Goal: Task Accomplishment & Management: Use online tool/utility

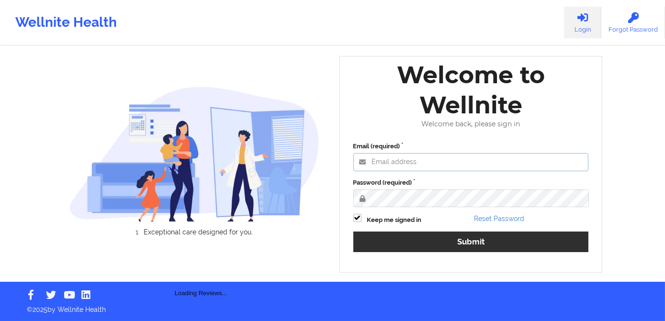
type input "[PERSON_NAME][EMAIL_ADDRESS][DOMAIN_NAME]"
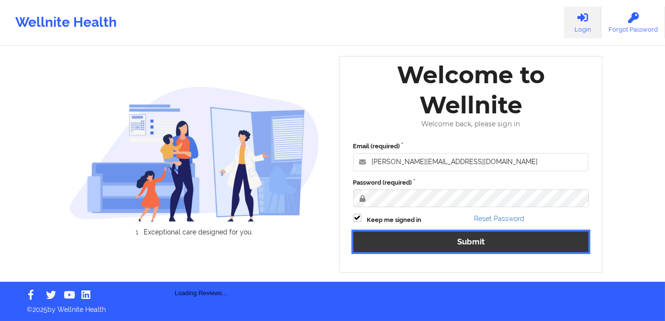
click at [449, 244] on button "Submit" at bounding box center [470, 242] width 235 height 21
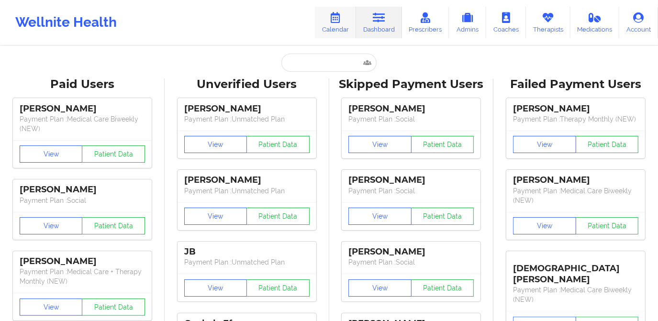
click at [338, 33] on link "Calendar" at bounding box center [335, 23] width 41 height 32
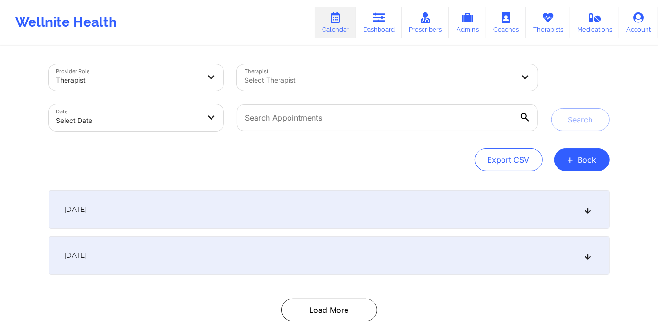
click at [311, 79] on div at bounding box center [378, 80] width 269 height 11
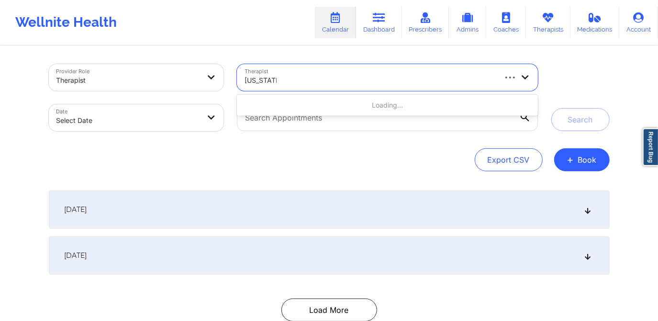
type input "[US_STATE] gib"
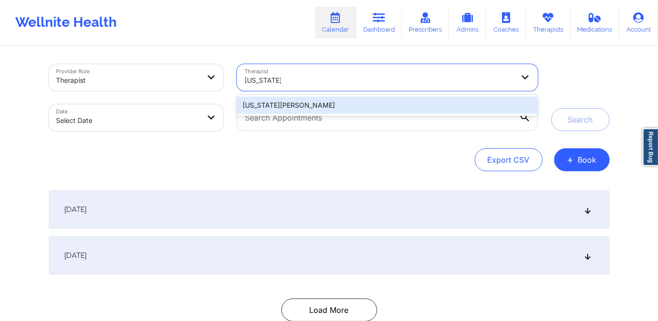
click at [318, 110] on div "[US_STATE][PERSON_NAME]" at bounding box center [387, 105] width 300 height 17
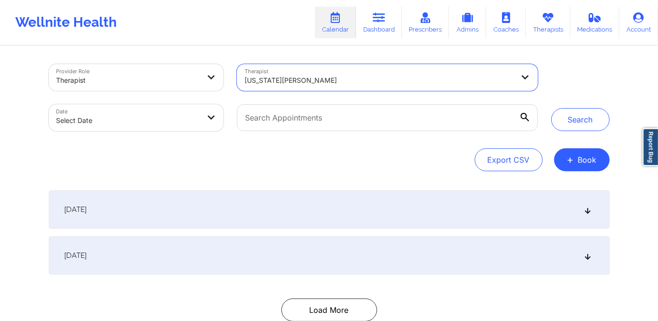
click at [149, 117] on body "Wellnite Health Calendar Dashboard Prescribers Admins Coaches Therapists Medica…" at bounding box center [329, 160] width 658 height 321
select select "2025-8"
select select "2025-9"
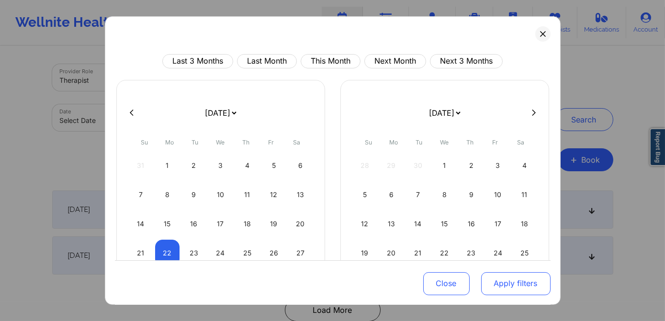
click at [482, 288] on button "Apply filters" at bounding box center [515, 283] width 69 height 23
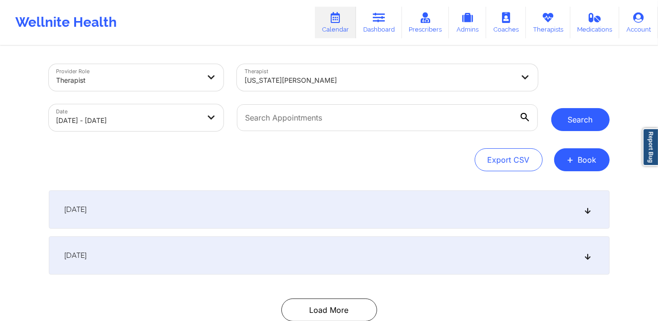
click at [571, 123] on button "Search" at bounding box center [580, 119] width 58 height 23
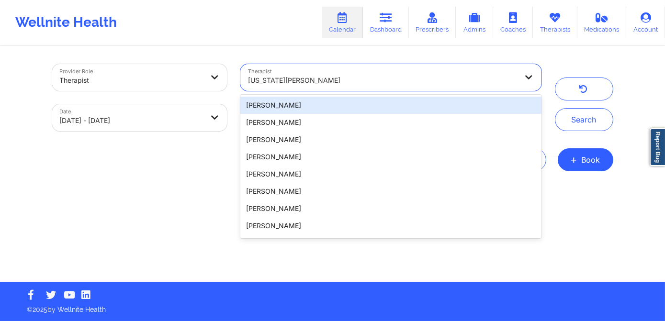
click at [383, 81] on div at bounding box center [382, 80] width 269 height 11
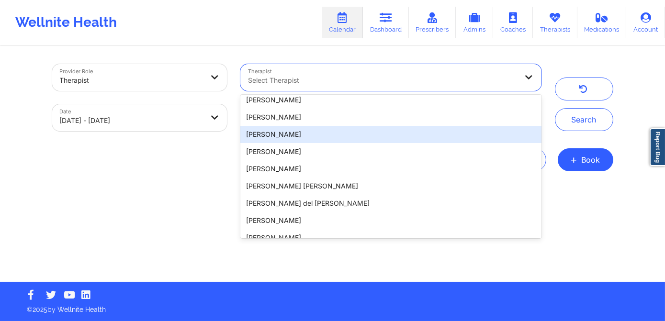
scroll to position [1278, 0]
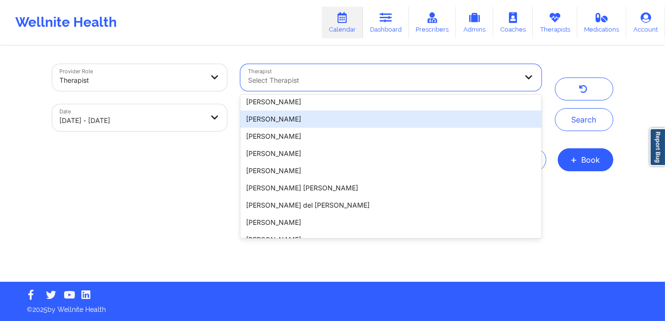
click at [194, 179] on div "Provider Role Therapist Therapist 100 results available. Use Up and Down to cho…" at bounding box center [332, 164] width 574 height 235
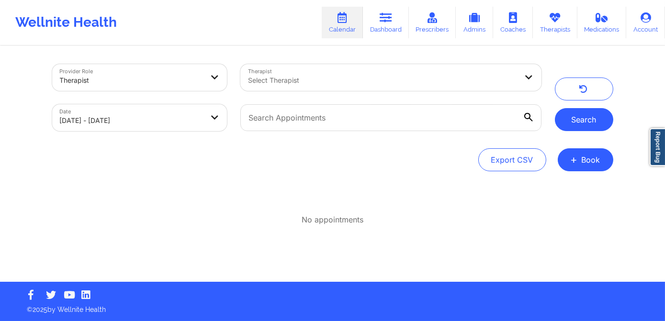
click at [568, 123] on button "Search" at bounding box center [584, 119] width 58 height 23
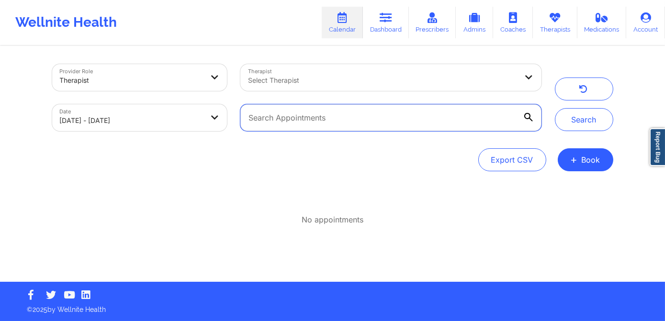
click at [468, 125] on input "text" at bounding box center [390, 117] width 300 height 27
click at [129, 119] on body "Wellnite Health Calendar Dashboard Prescribers Admins Coaches Therapists Medica…" at bounding box center [332, 160] width 665 height 321
select select "2025-8"
select select "2025-9"
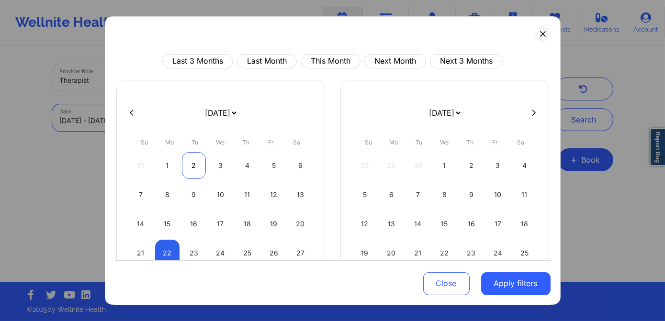
click at [186, 166] on div "2" at bounding box center [194, 165] width 24 height 27
select select "2025-8"
select select "2025-9"
select select "2025-8"
select select "2025-9"
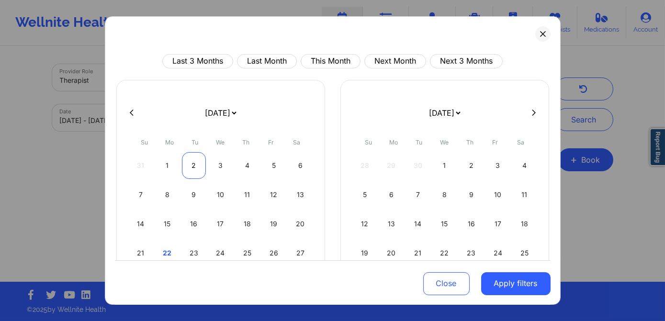
click at [188, 170] on div "2" at bounding box center [194, 165] width 24 height 27
select select "2025-8"
select select "2025-9"
click at [193, 169] on div "2" at bounding box center [194, 165] width 24 height 27
select select "2025-8"
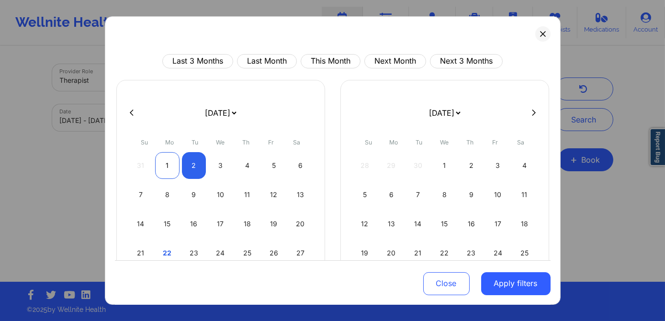
select select "2025-9"
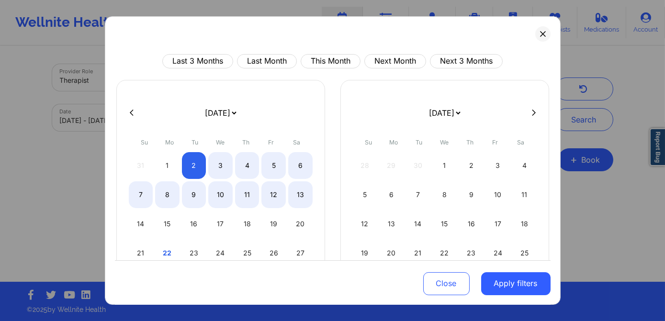
select select "2025-8"
select select "2025-9"
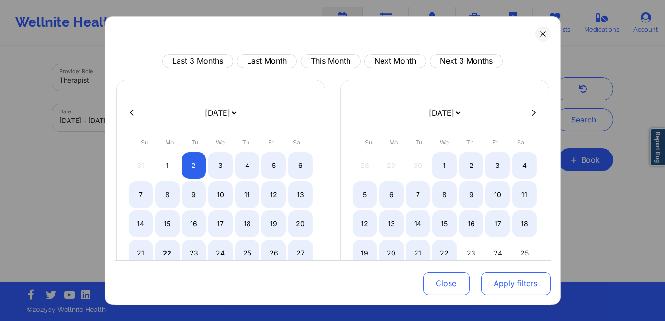
click at [490, 277] on button "Apply filters" at bounding box center [515, 283] width 69 height 23
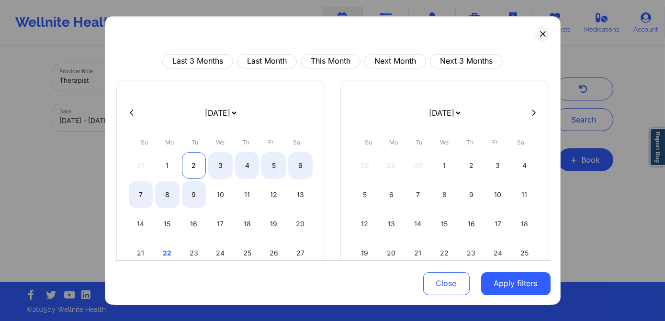
select select "2025-8"
select select "2025-9"
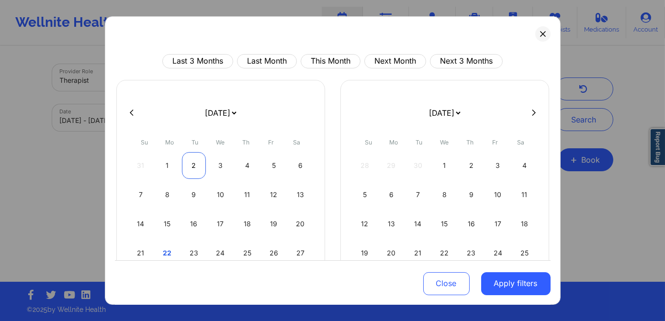
click at [192, 174] on div "2" at bounding box center [194, 165] width 24 height 27
select select "2025-8"
select select "2025-9"
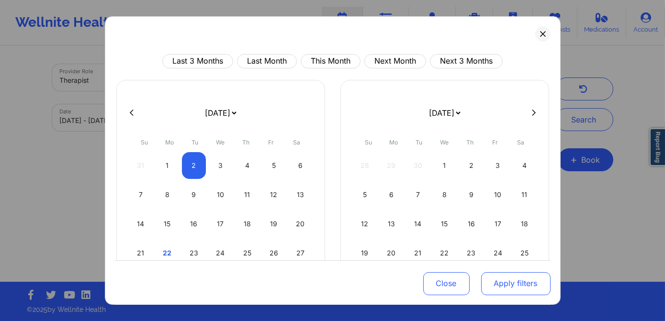
click at [500, 287] on button "Apply filters" at bounding box center [515, 283] width 69 height 23
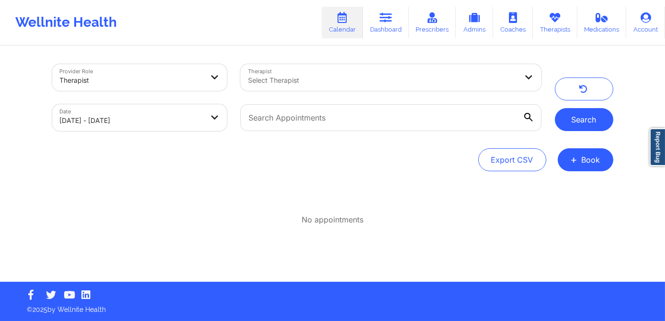
click at [567, 121] on button "Search" at bounding box center [584, 119] width 58 height 23
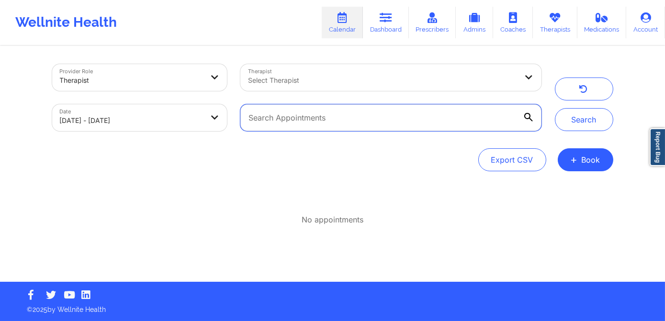
click at [398, 114] on input "text" at bounding box center [390, 117] width 300 height 27
click at [317, 117] on input "text" at bounding box center [390, 117] width 300 height 27
type input "Camila Castillo"
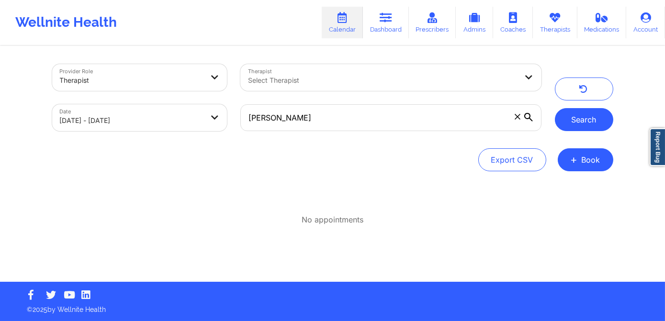
click at [579, 122] on button "Search" at bounding box center [584, 119] width 58 height 23
click at [192, 124] on body "Wellnite Health Calendar Dashboard Prescribers Admins Coaches Therapists Medica…" at bounding box center [332, 160] width 665 height 321
select select "2025-8"
select select "2025-9"
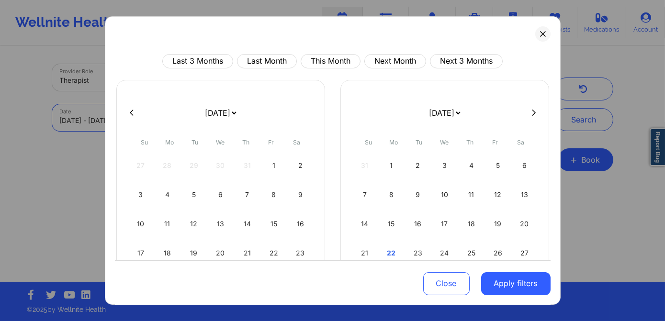
click at [125, 120] on body "Wellnite Health Calendar Dashboard Prescribers Admins Coaches Therapists Medica…" at bounding box center [332, 160] width 665 height 321
select select "2025-8"
select select "2025-9"
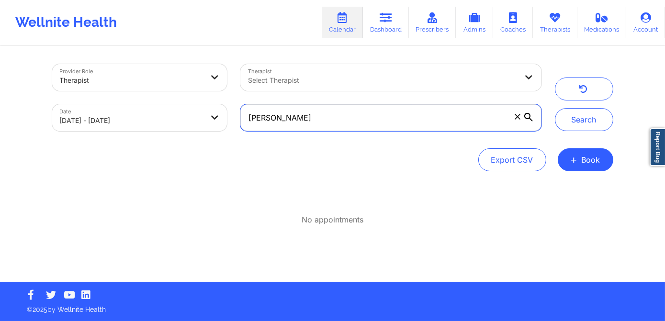
drag, startPoint x: 323, startPoint y: 119, endPoint x: 233, endPoint y: 121, distance: 89.5
click at [233, 121] on div "Camila Castillo" at bounding box center [390, 118] width 314 height 40
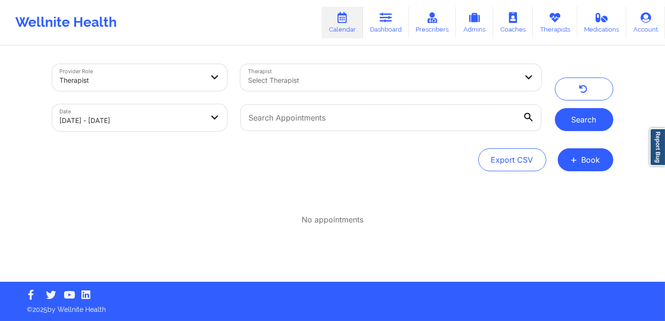
click at [576, 119] on button "Search" at bounding box center [584, 119] width 58 height 23
select select "2025-8"
select select "2025-9"
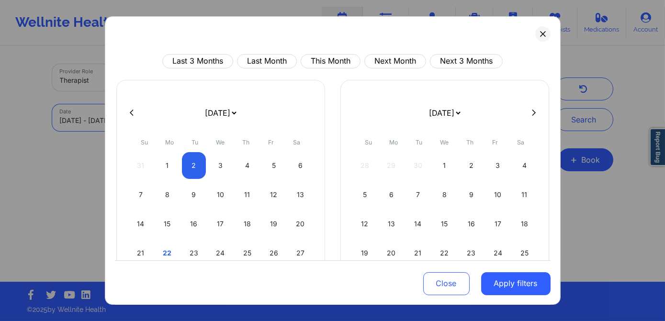
click at [184, 122] on body "Wellnite Health Calendar Dashboard Prescribers Admins Coaches Therapists Medica…" at bounding box center [332, 160] width 665 height 321
click at [221, 192] on div "10" at bounding box center [220, 194] width 24 height 27
select select "2025-8"
select select "2025-9"
click at [222, 193] on div "10" at bounding box center [220, 194] width 24 height 27
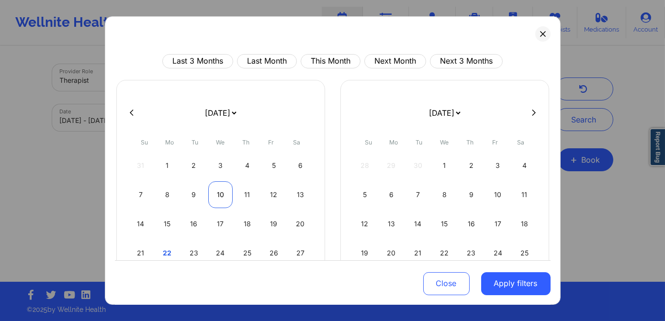
select select "2025-8"
select select "2025-9"
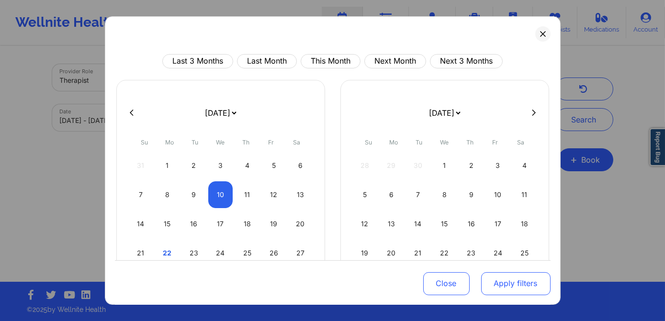
click at [507, 278] on button "Apply filters" at bounding box center [515, 283] width 69 height 23
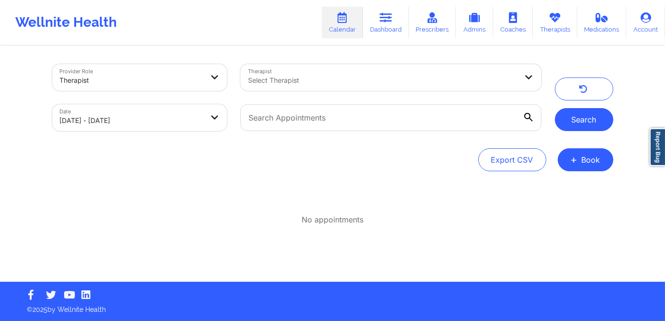
click at [572, 122] on button "Search" at bounding box center [584, 119] width 58 height 23
click at [348, 29] on link "Calendar" at bounding box center [342, 23] width 41 height 32
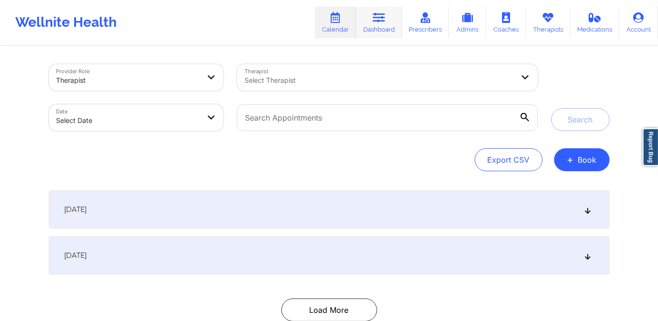
click at [379, 23] on icon at bounding box center [379, 17] width 12 height 11
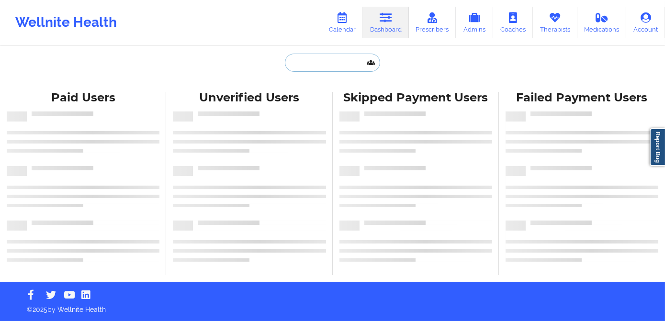
click at [328, 64] on input "text" at bounding box center [332, 63] width 95 height 18
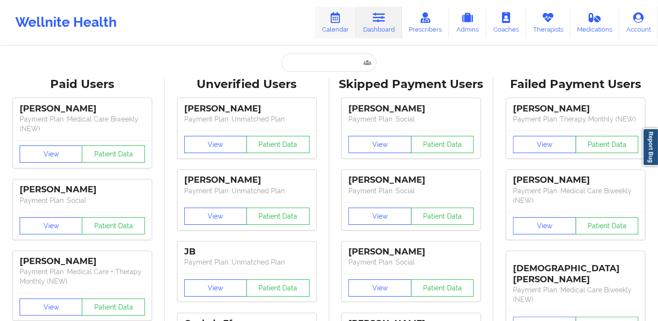
click at [342, 20] on icon at bounding box center [335, 17] width 12 height 11
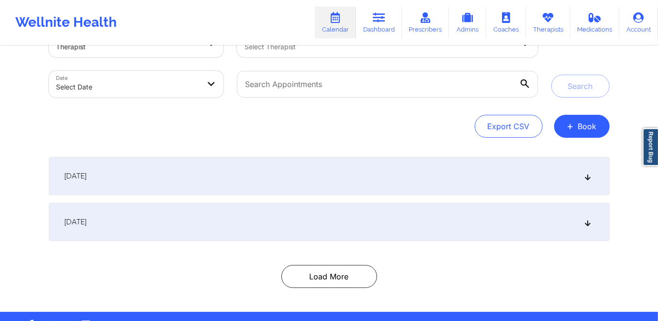
scroll to position [43, 0]
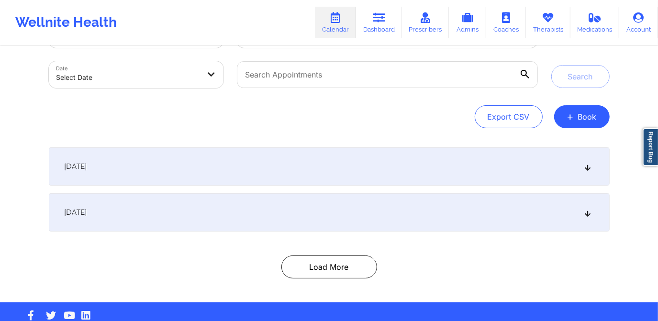
click at [585, 166] on icon at bounding box center [588, 166] width 8 height 7
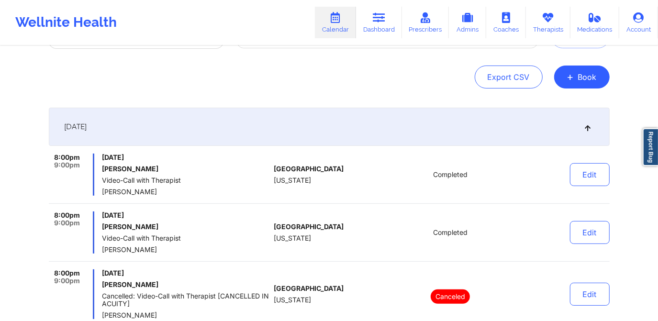
scroll to position [0, 0]
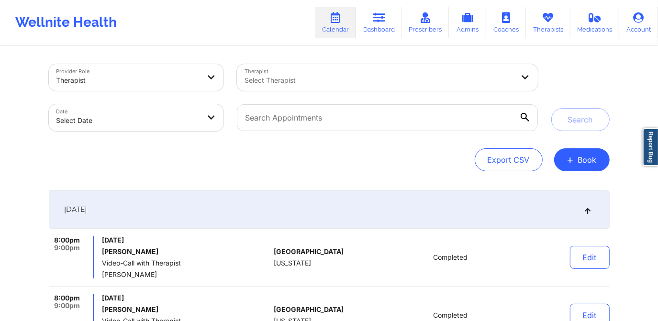
select select "2025-8"
select select "2025-9"
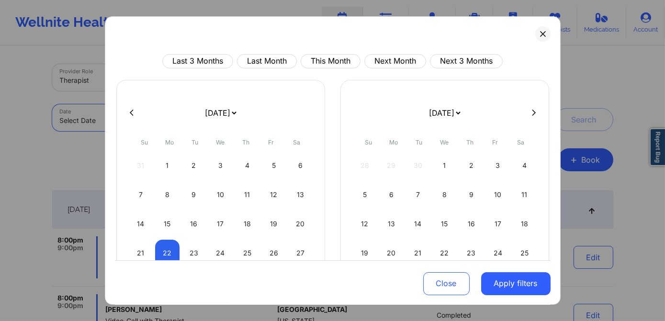
click at [151, 122] on body "Wellnite Health Calendar Dashboard Prescribers Admins Coaches Therapists Medica…" at bounding box center [332, 160] width 665 height 321
click at [190, 224] on div "16" at bounding box center [194, 224] width 24 height 27
select select "2025-8"
select select "2025-9"
click at [190, 225] on div "16" at bounding box center [194, 224] width 24 height 27
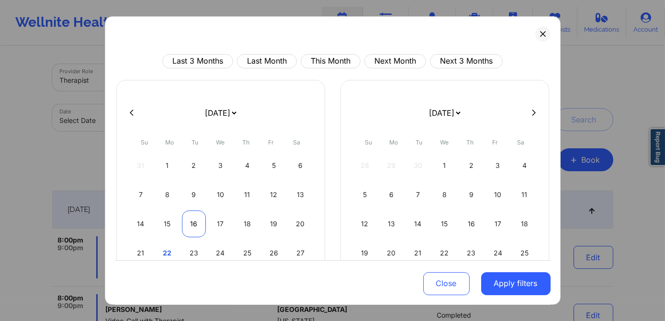
select select "2025-8"
select select "2025-9"
click at [222, 225] on div "17" at bounding box center [220, 224] width 24 height 27
select select "2025-8"
select select "2025-9"
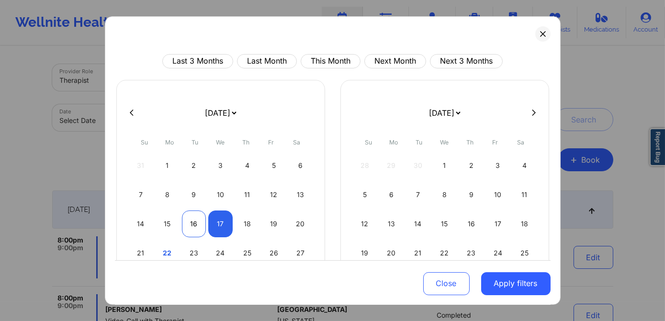
select select "2025-8"
select select "2025-9"
click at [201, 225] on div "16" at bounding box center [194, 224] width 24 height 27
select select "2025-8"
select select "2025-9"
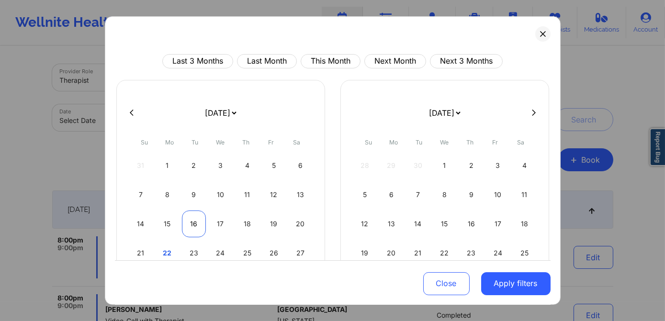
click at [191, 225] on div "16" at bounding box center [194, 224] width 24 height 27
select select "2025-8"
select select "2025-9"
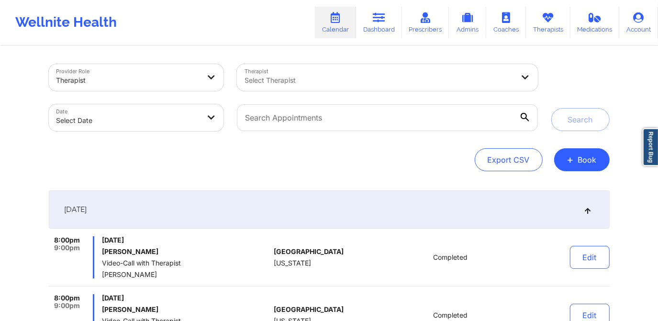
select select "2025-8"
select select "2025-9"
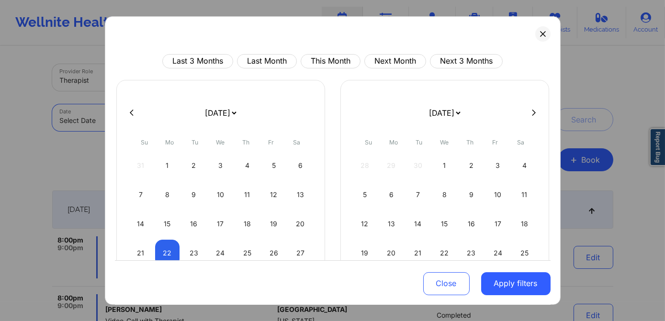
click at [126, 120] on body "Wellnite Health Calendar Dashboard Prescribers Admins Coaches Therapists Medica…" at bounding box center [332, 160] width 665 height 321
click at [196, 219] on div "16" at bounding box center [194, 224] width 24 height 27
select select "2025-8"
select select "2025-9"
click at [193, 219] on div "16" at bounding box center [194, 224] width 24 height 27
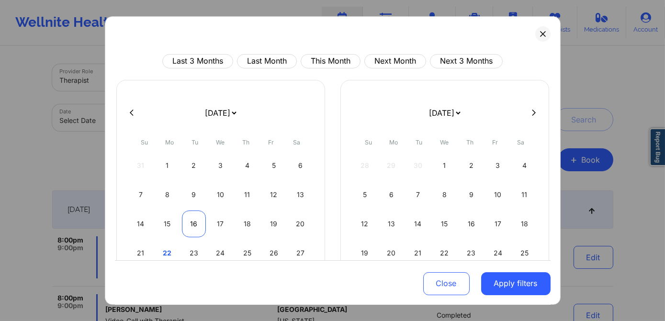
select select "2025-8"
select select "2025-9"
click at [193, 219] on div "16" at bounding box center [194, 224] width 24 height 27
select select "2025-8"
select select "2025-9"
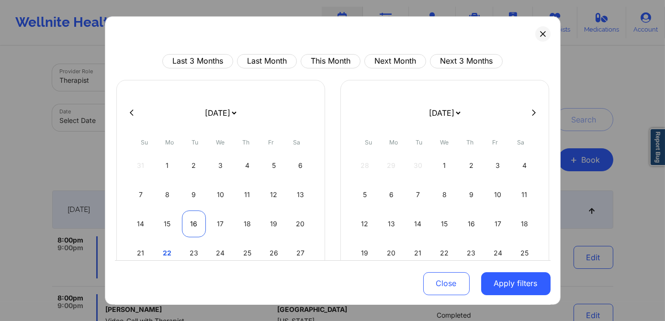
click at [193, 219] on div "16" at bounding box center [194, 224] width 24 height 27
select select "2025-8"
select select "2025-9"
click at [193, 219] on div "16" at bounding box center [194, 224] width 24 height 27
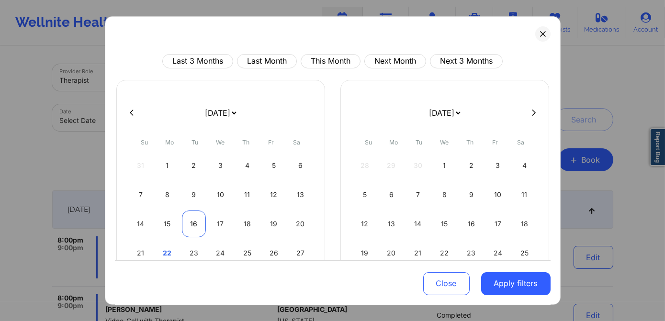
select select "2025-8"
select select "2025-9"
click at [193, 219] on div "16" at bounding box center [194, 224] width 24 height 27
select select "2025-8"
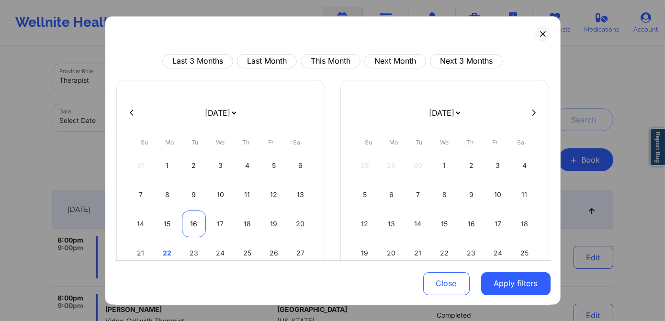
select select "2025-9"
click at [193, 219] on div "16" at bounding box center [194, 224] width 24 height 27
click at [193, 218] on div "16" at bounding box center [194, 224] width 24 height 27
select select "2025-8"
select select "2025-9"
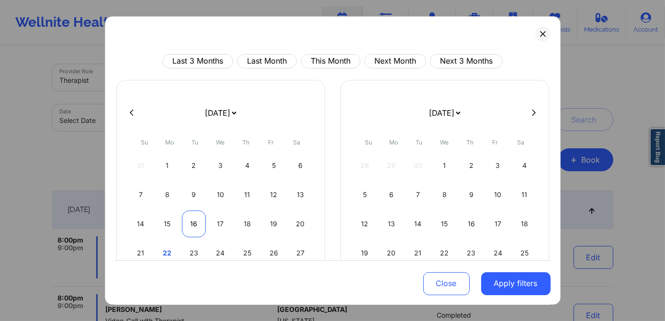
click at [193, 218] on div "16" at bounding box center [194, 224] width 24 height 27
select select "2025-8"
select select "2025-9"
select select "2025-8"
select select "2025-9"
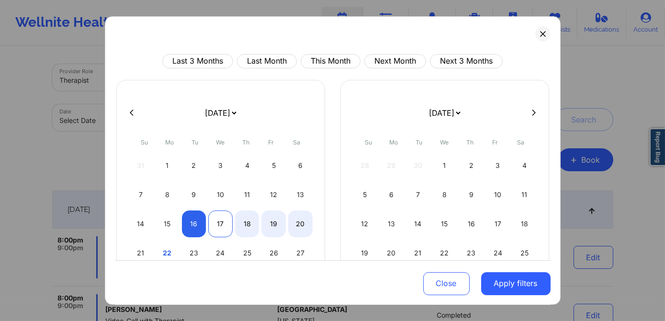
select select "2025-8"
select select "2025-9"
click at [222, 221] on div "17" at bounding box center [220, 224] width 24 height 27
select select "2025-8"
select select "2025-9"
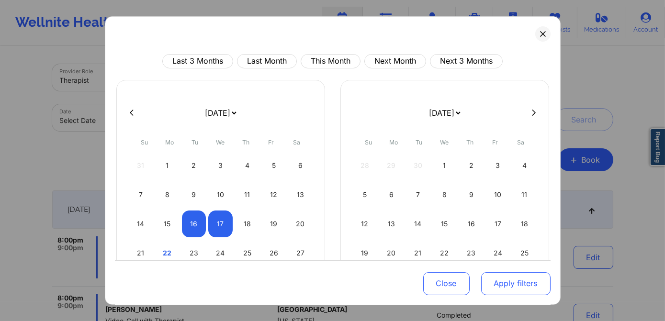
click at [497, 282] on button "Apply filters" at bounding box center [515, 283] width 69 height 23
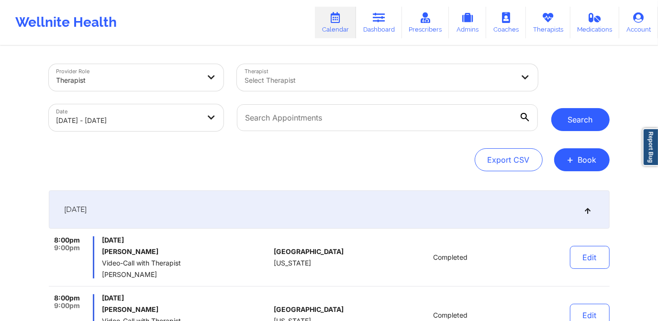
click at [561, 123] on button "Search" at bounding box center [580, 119] width 58 height 23
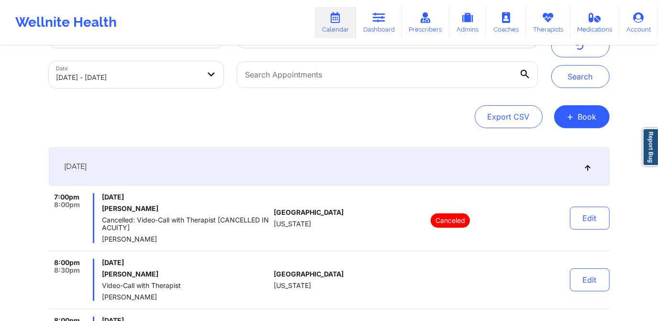
scroll to position [43, 0]
select select "2025-8"
select select "2025-9"
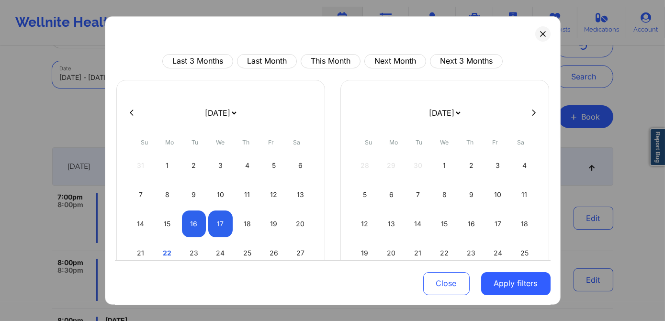
click at [100, 76] on body "Wellnite Health Calendar Dashboard Prescribers Admins Coaches Therapists Medica…" at bounding box center [332, 117] width 665 height 321
click at [162, 226] on div "15" at bounding box center [167, 224] width 24 height 27
select select "2025-8"
select select "2025-9"
click at [165, 224] on div "15" at bounding box center [167, 224] width 24 height 27
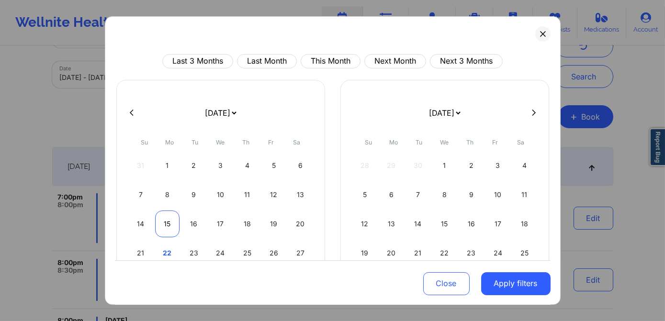
select select "2025-8"
select select "2025-9"
click at [163, 223] on div "15" at bounding box center [167, 224] width 24 height 27
select select "2025-8"
select select "2025-9"
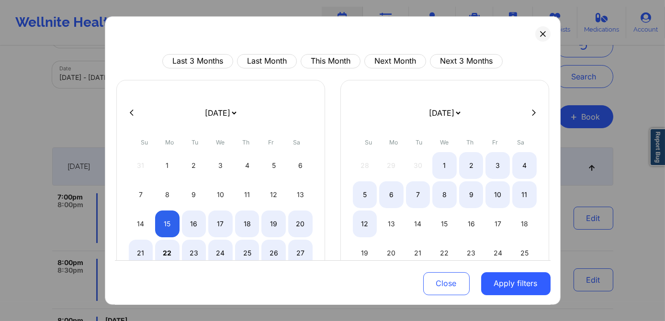
select select "2025-8"
select select "2025-9"
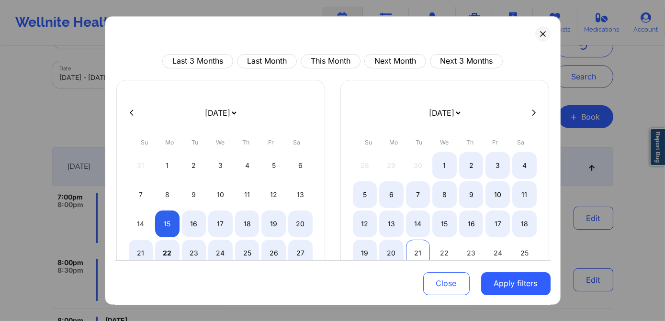
select select "2025-8"
select select "2025-9"
select select "2025-8"
select select "2025-9"
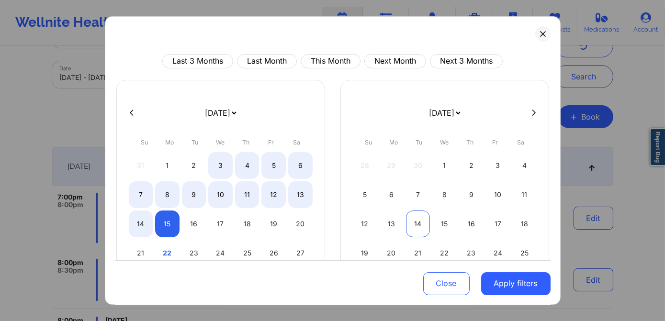
select select "2025-8"
select select "2025-9"
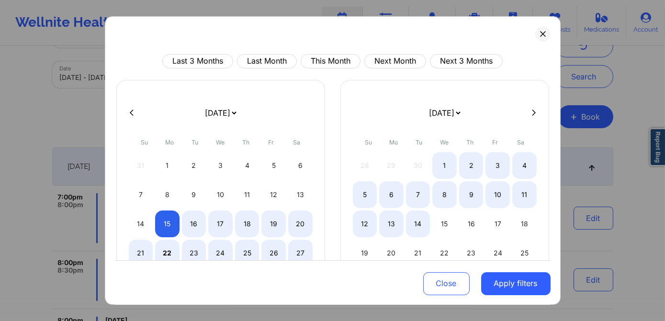
select select "2025-8"
select select "2025-9"
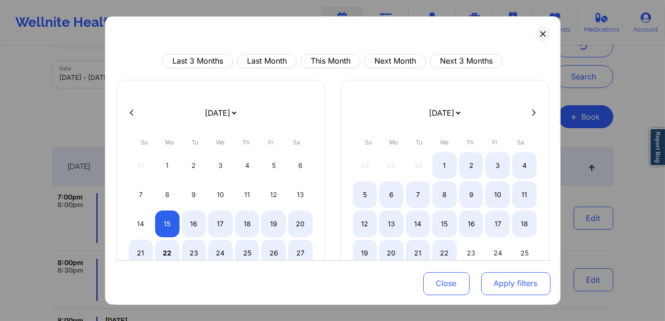
click at [506, 281] on button "Apply filters" at bounding box center [515, 283] width 69 height 23
select select "2025-8"
select select "2025-9"
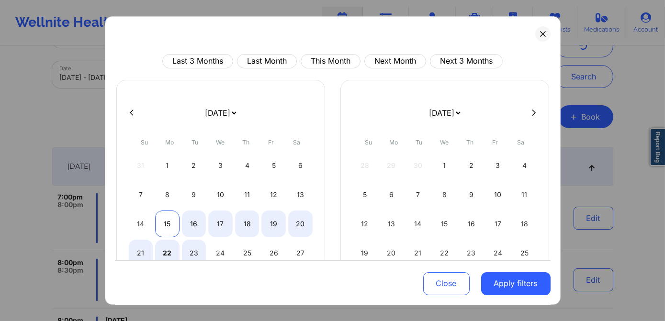
select select "2025-8"
select select "2025-9"
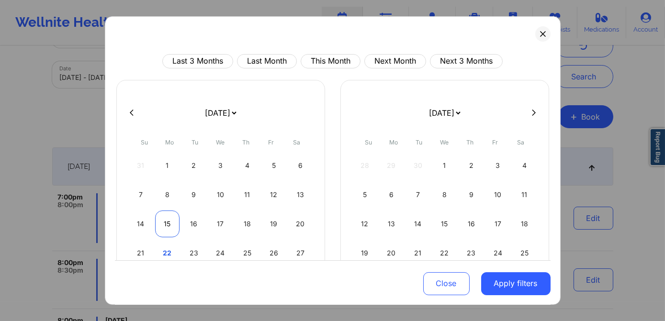
click at [173, 225] on div "15" at bounding box center [167, 224] width 24 height 27
select select "2025-8"
select select "2025-9"
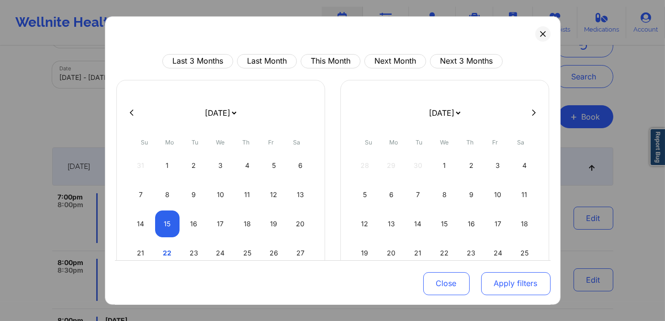
click at [499, 284] on button "Apply filters" at bounding box center [515, 283] width 69 height 23
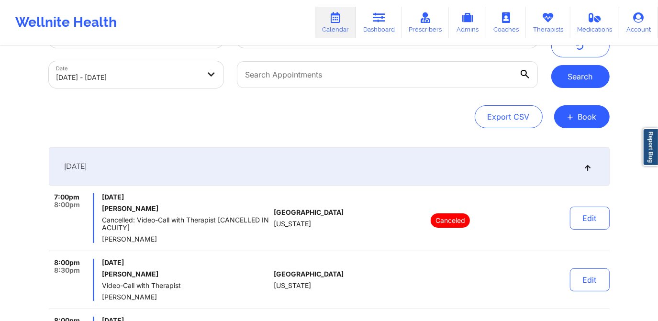
click at [575, 86] on button "Search" at bounding box center [580, 76] width 58 height 23
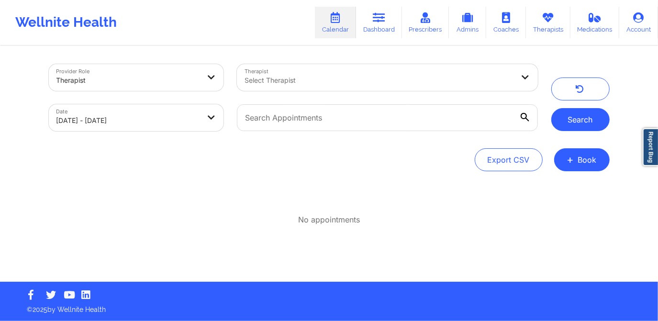
scroll to position [0, 0]
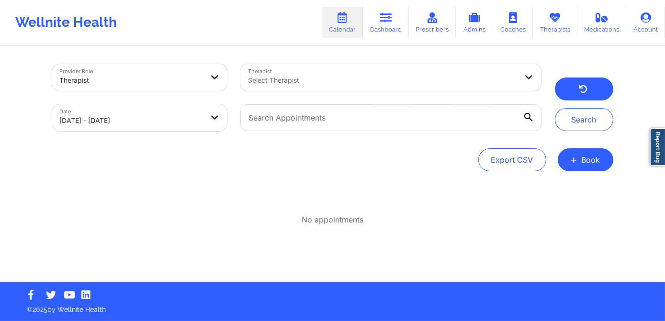
click at [590, 90] on button "button" at bounding box center [584, 89] width 58 height 23
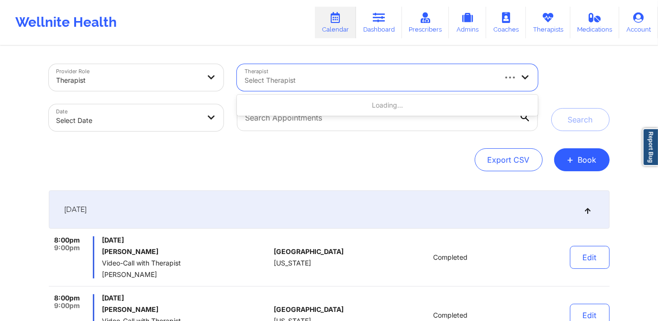
click at [292, 80] on div at bounding box center [369, 80] width 250 height 11
type input "[US_STATE][PERSON_NAME]"
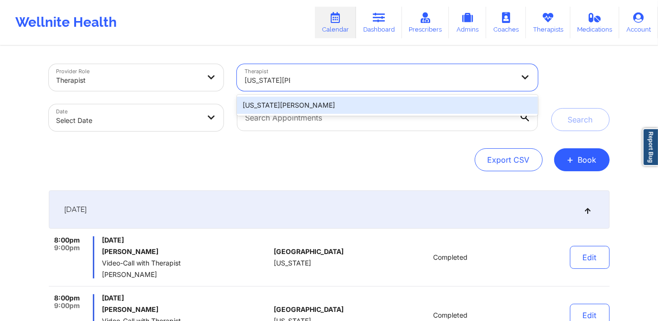
click at [321, 107] on div "[US_STATE][PERSON_NAME]" at bounding box center [387, 105] width 300 height 17
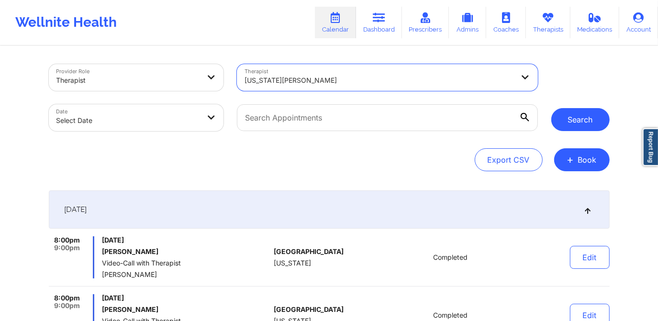
click at [574, 118] on button "Search" at bounding box center [580, 119] width 58 height 23
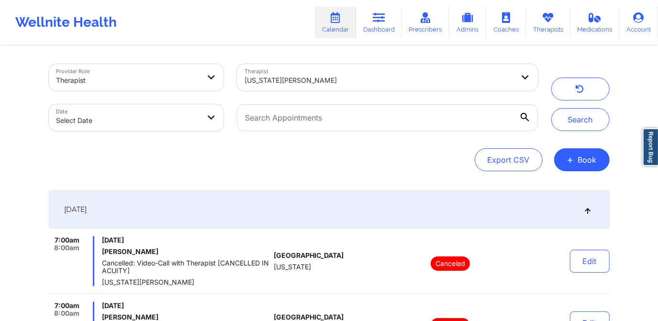
click at [198, 119] on body "Wellnite Health Calendar Dashboard Prescribers Admins Coaches Therapists Medica…" at bounding box center [329, 160] width 658 height 321
select select "2025-8"
select select "2025-9"
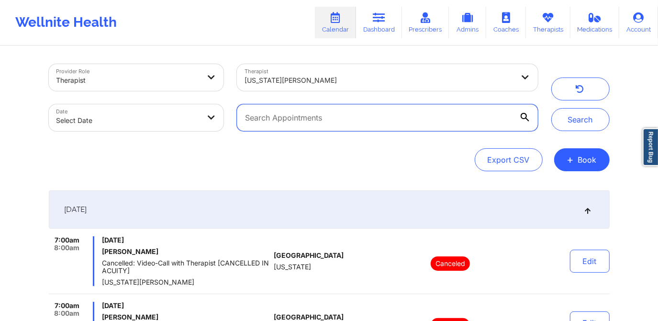
click at [302, 112] on input "text" at bounding box center [387, 117] width 300 height 27
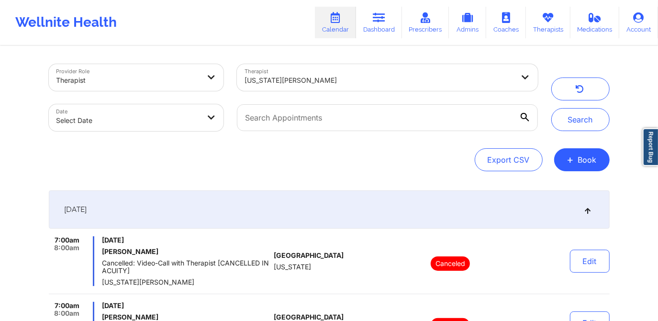
click at [339, 80] on div at bounding box center [378, 80] width 269 height 11
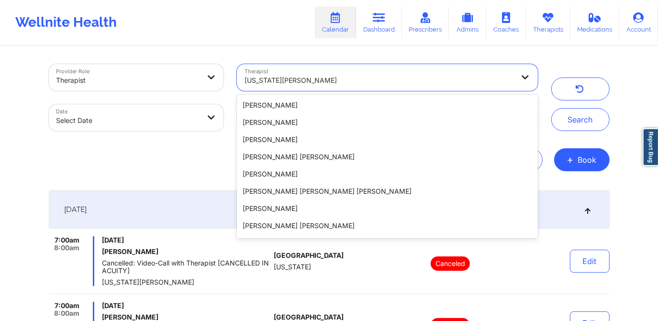
scroll to position [1582, 0]
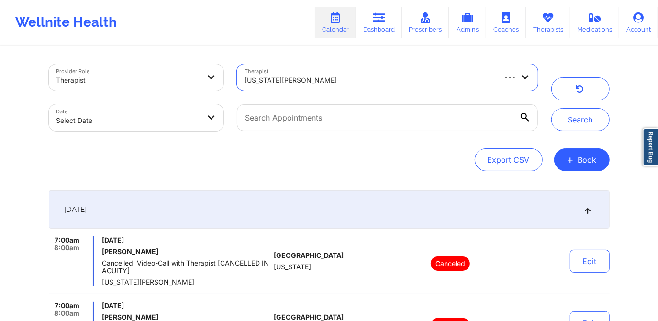
click at [358, 86] on div "[US_STATE][PERSON_NAME]" at bounding box center [369, 80] width 250 height 21
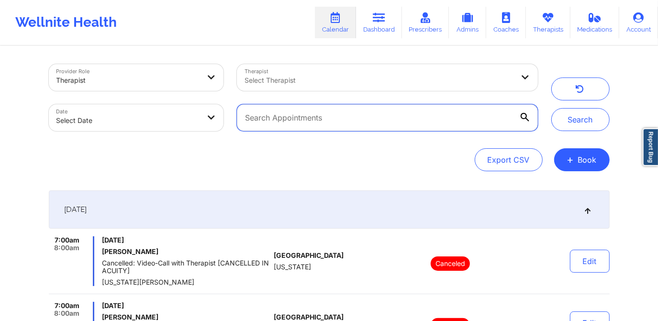
click at [335, 114] on input "text" at bounding box center [387, 117] width 300 height 27
paste input "17kimiesanders@gmail.com"
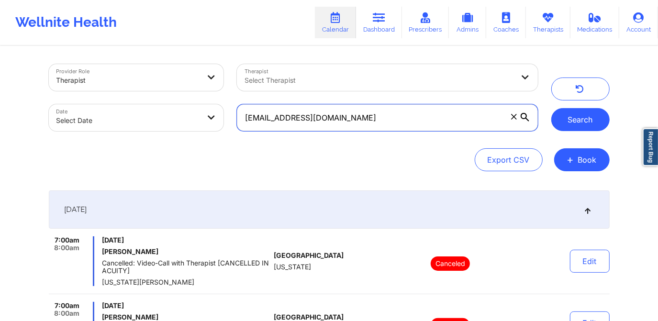
type input "17kimiesanders@gmail.com"
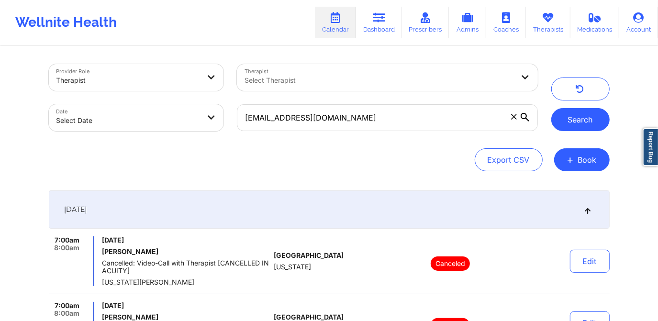
click at [565, 123] on button "Search" at bounding box center [580, 119] width 58 height 23
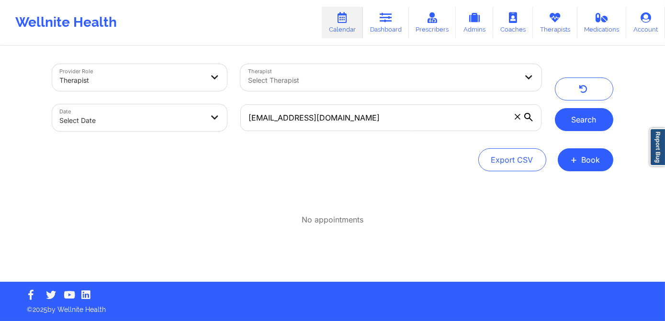
click at [567, 122] on button "Search" at bounding box center [584, 119] width 58 height 23
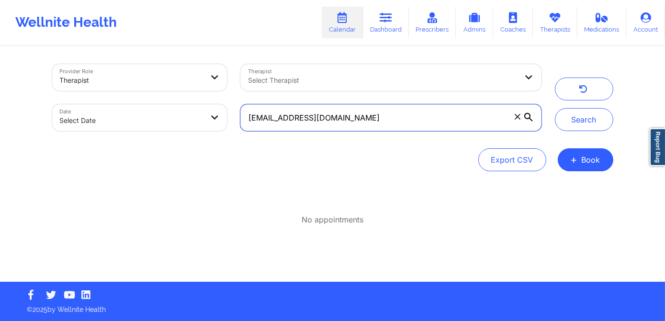
drag, startPoint x: 372, startPoint y: 119, endPoint x: 238, endPoint y: 115, distance: 134.0
click at [239, 115] on div "17kimiesanders@gmail.com" at bounding box center [390, 118] width 314 height 40
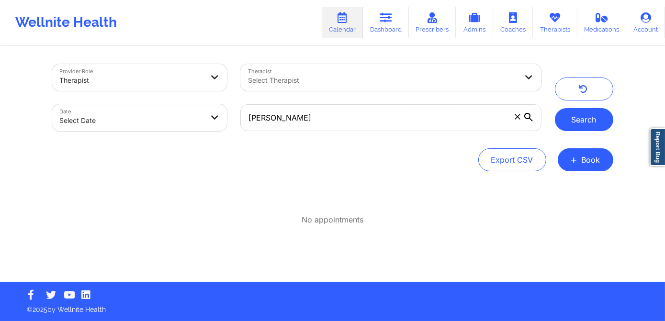
click at [581, 130] on button "Search" at bounding box center [584, 119] width 58 height 23
click at [581, 128] on button "Search" at bounding box center [584, 119] width 58 height 23
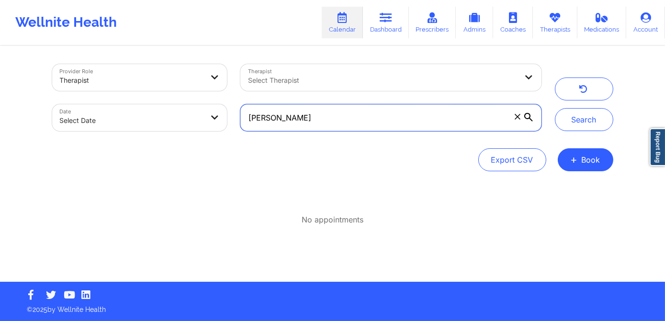
click at [273, 122] on input "Jamie Sander" at bounding box center [390, 117] width 300 height 27
paste input "N"
type input "Jamie N Sanders"
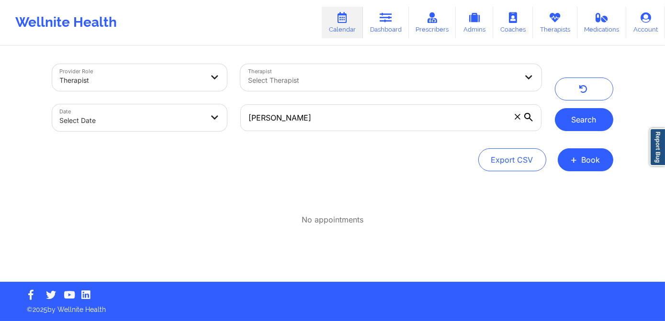
click at [582, 121] on button "Search" at bounding box center [584, 119] width 58 height 23
click at [514, 117] on icon at bounding box center [517, 117] width 6 height 6
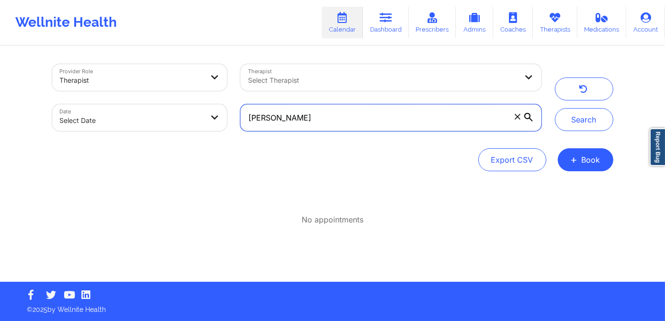
click at [514, 117] on input "Jamie N Sanders" at bounding box center [390, 117] width 300 height 27
click at [200, 100] on div "Date Select Date" at bounding box center [139, 118] width 189 height 40
select select "2025-8"
select select "2025-9"
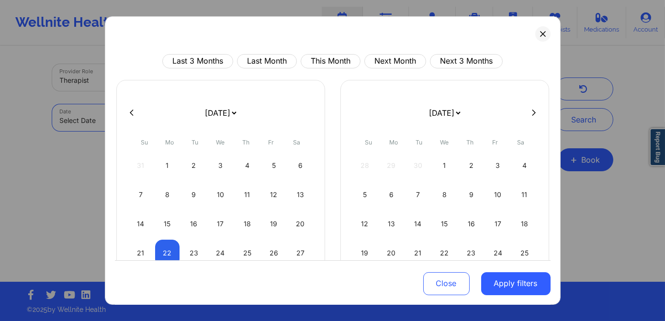
click at [186, 122] on body "Wellnite Health Calendar Dashboard Prescribers Admins Coaches Therapists Medica…" at bounding box center [332, 160] width 665 height 321
click at [190, 200] on div "9" at bounding box center [194, 194] width 24 height 27
select select "2025-8"
select select "2025-9"
select select "2025-8"
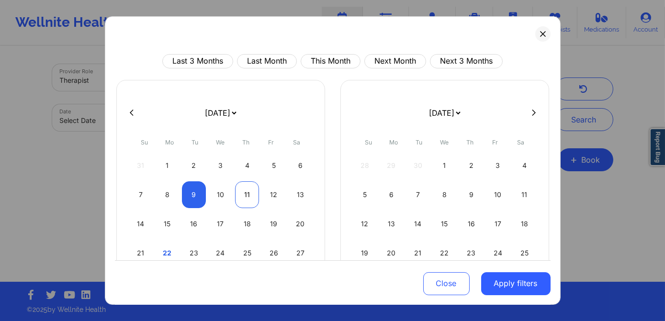
select select "2025-9"
select select "2025-8"
select select "2025-9"
click at [220, 200] on div "10" at bounding box center [220, 194] width 24 height 27
select select "2025-8"
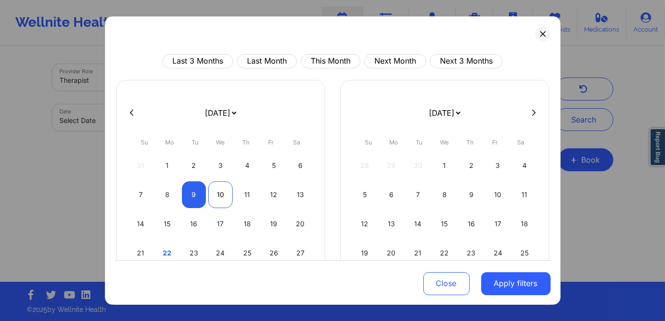
select select "2025-9"
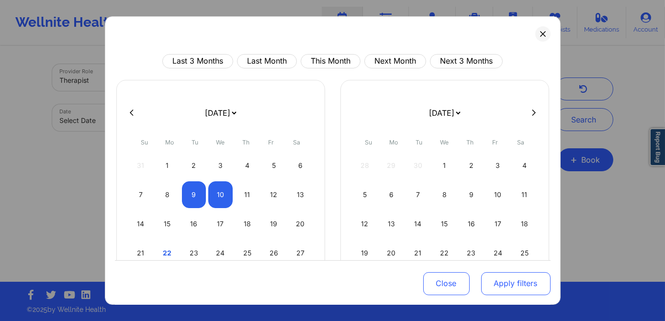
click at [501, 285] on button "Apply filters" at bounding box center [515, 283] width 69 height 23
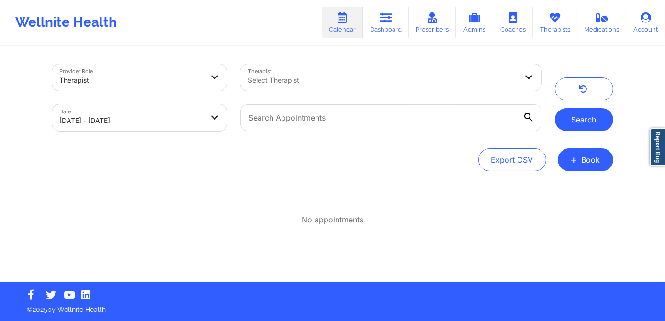
click at [586, 118] on button "Search" at bounding box center [584, 119] width 58 height 23
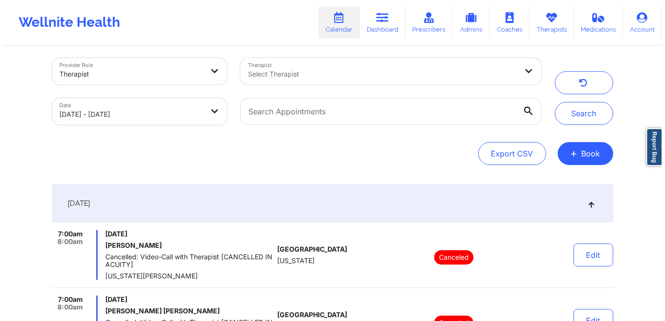
scroll to position [0, 0]
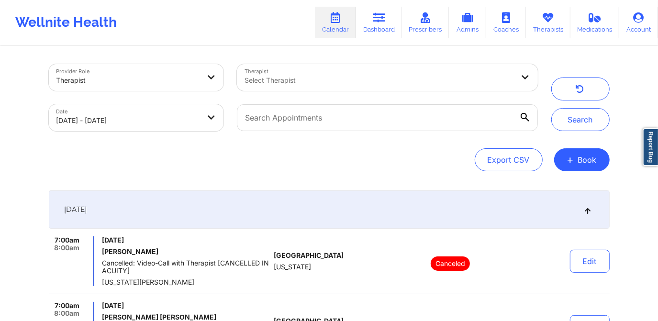
select select "2025-8"
select select "2025-9"
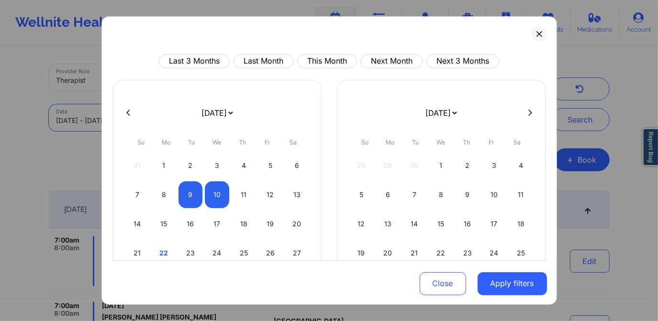
click at [152, 124] on body "Wellnite Health Calendar Dashboard Prescribers Admins Coaches Therapists Medica…" at bounding box center [329, 160] width 658 height 321
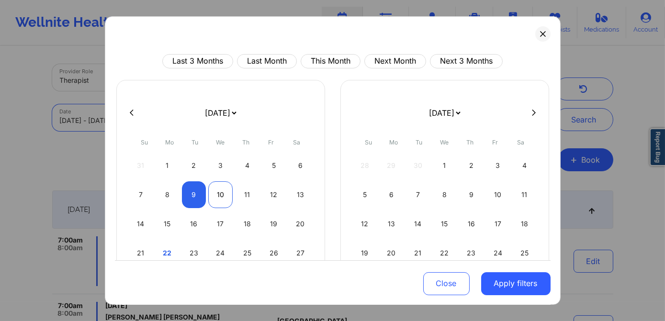
click at [224, 196] on div "10" at bounding box center [220, 194] width 24 height 27
select select "2025-8"
select select "2025-9"
click at [215, 194] on div "10" at bounding box center [220, 194] width 24 height 27
select select "2025-8"
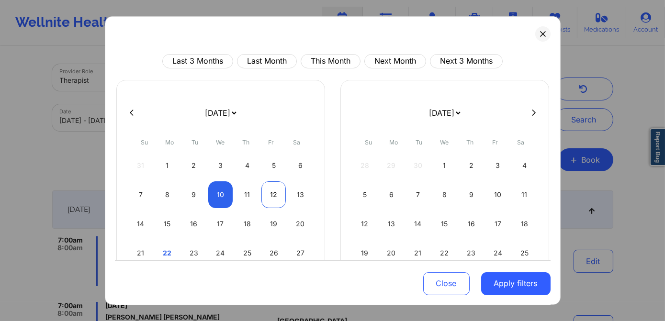
select select "2025-9"
click at [225, 194] on div "10" at bounding box center [220, 194] width 24 height 27
select select "2025-8"
select select "2025-9"
select select "2025-8"
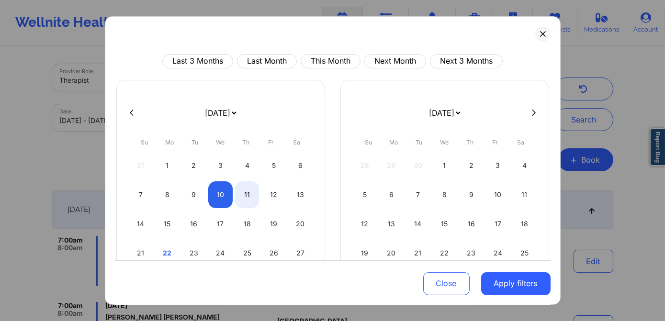
select select "2025-9"
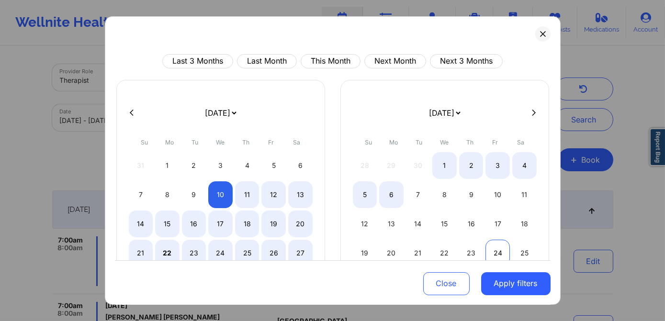
select select "2025-8"
select select "2025-9"
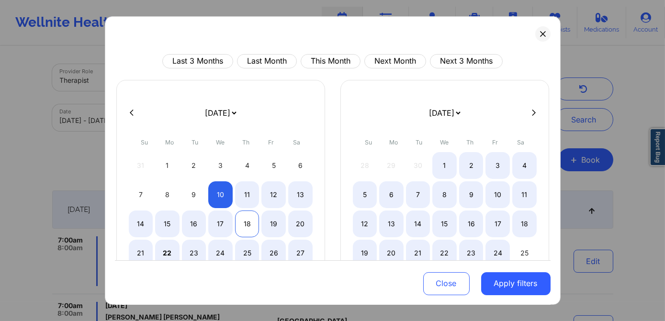
select select "2025-8"
select select "2025-9"
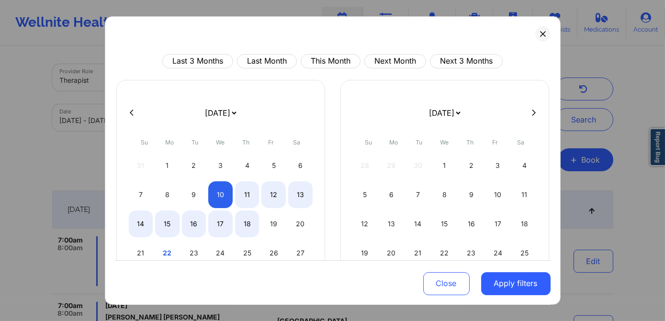
select select "2025-8"
select select "2025-9"
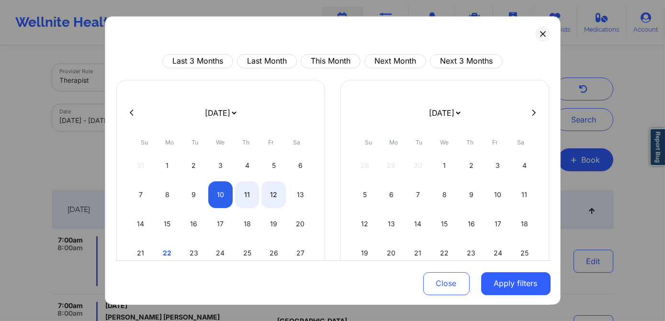
select select "2025-8"
select select "2025-9"
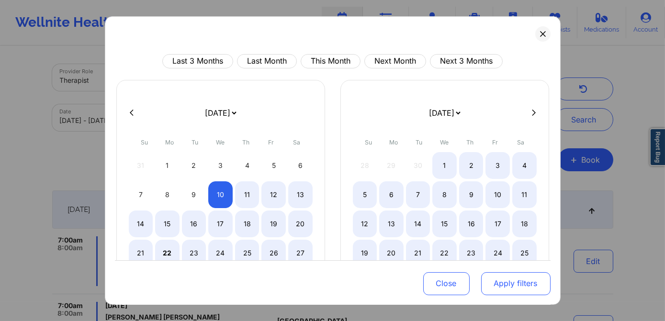
click at [506, 283] on button "Apply filters" at bounding box center [515, 283] width 69 height 23
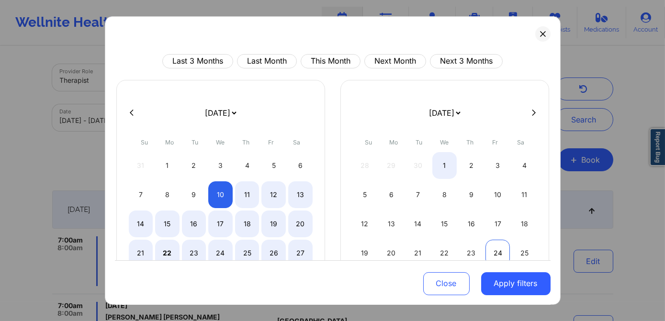
select select "2025-8"
select select "2025-9"
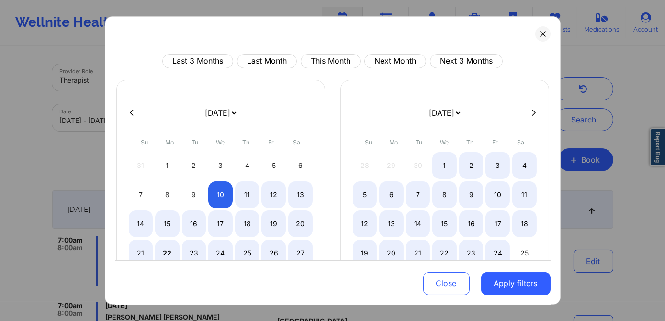
select select "2025-8"
select select "2025-9"
click at [495, 276] on button "Apply filters" at bounding box center [515, 283] width 69 height 23
select select "2025-8"
select select "2025-9"
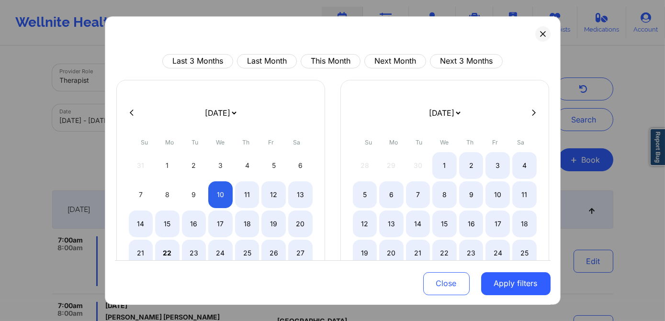
select select "2025-8"
select select "2025-9"
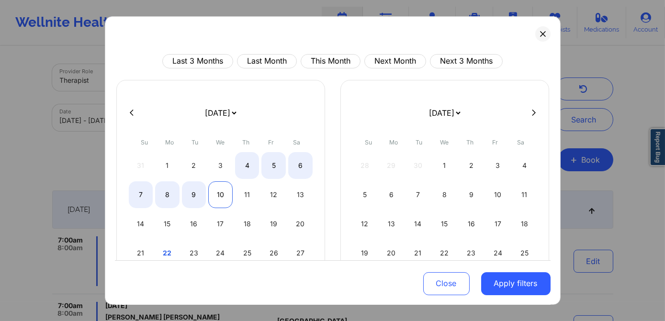
select select "2025-8"
select select "2025-9"
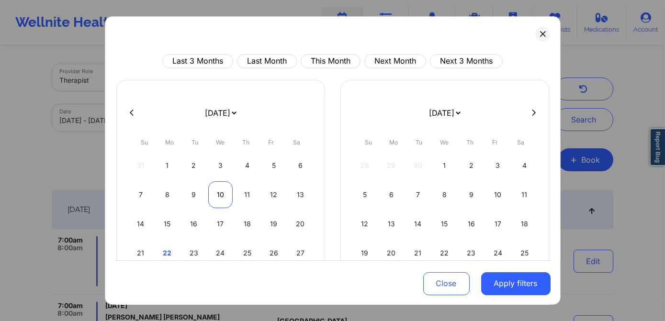
drag, startPoint x: 223, startPoint y: 195, endPoint x: 229, endPoint y: 196, distance: 5.3
click at [223, 196] on div "10" at bounding box center [220, 194] width 24 height 27
select select "2025-8"
select select "2025-9"
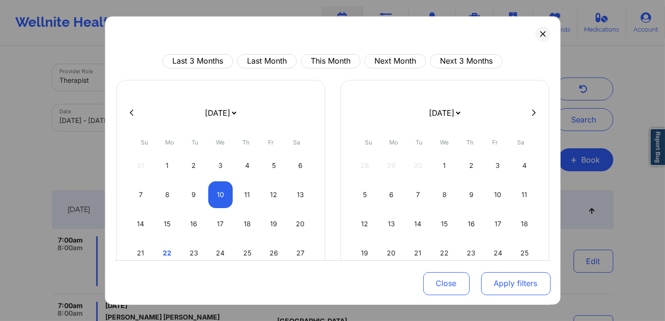
click at [499, 277] on button "Apply filters" at bounding box center [515, 283] width 69 height 23
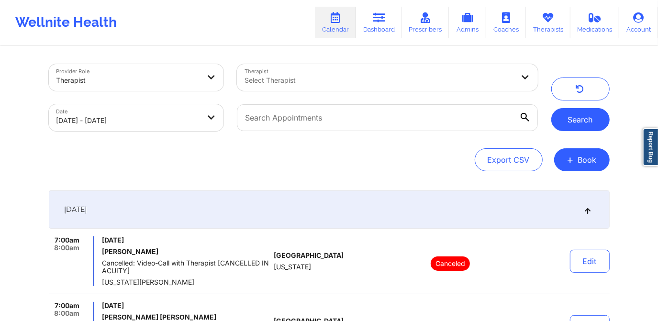
click at [564, 125] on button "Search" at bounding box center [580, 119] width 58 height 23
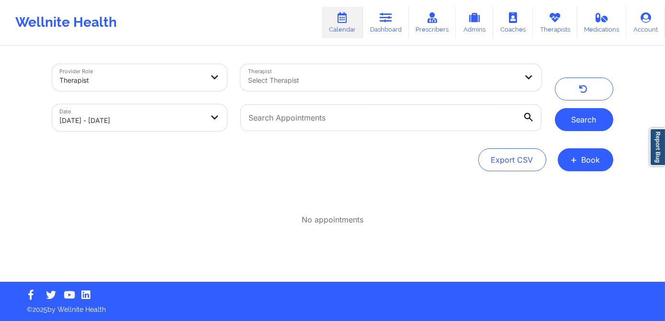
click at [558, 124] on button "Search" at bounding box center [584, 119] width 58 height 23
click at [579, 118] on button "Search" at bounding box center [584, 119] width 58 height 23
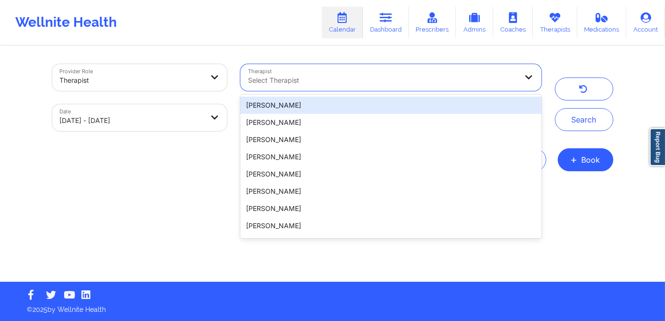
click at [335, 81] on div at bounding box center [382, 80] width 269 height 11
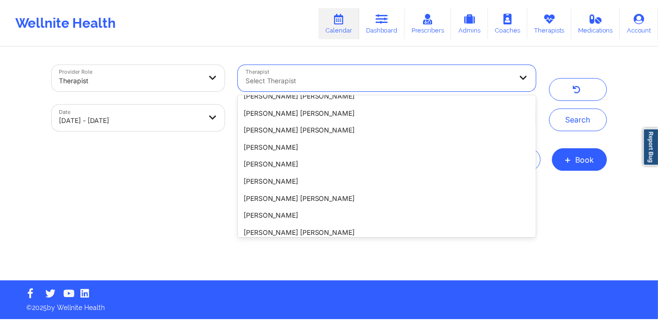
scroll to position [1582, 0]
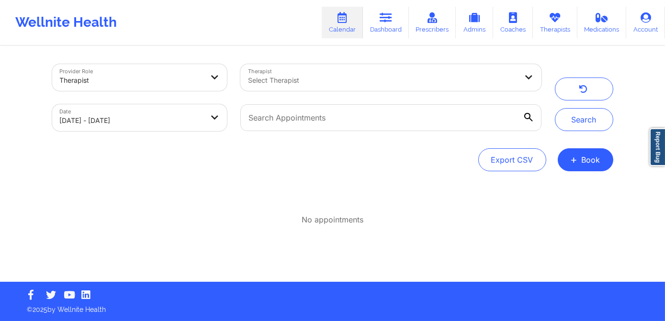
click at [204, 199] on div "No appointments" at bounding box center [332, 207] width 561 height 35
click at [360, 112] on input "text" at bounding box center [390, 117] width 300 height 27
paste input "Jamie"
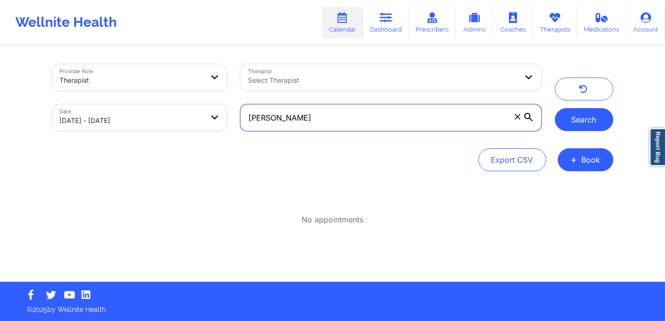
type input "Jamie N Sanders"
click at [594, 115] on button "Search" at bounding box center [584, 119] width 58 height 23
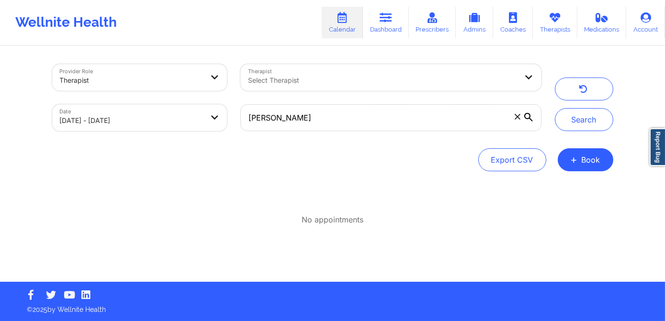
click at [136, 123] on body "Wellnite Health Calendar Dashboard Prescribers Admins Coaches Therapists Medica…" at bounding box center [332, 160] width 665 height 321
select select "2025-8"
select select "2025-9"
click at [193, 124] on body "Wellnite Health Calendar Dashboard Prescribers Admins Coaches Therapists Medica…" at bounding box center [332, 160] width 665 height 321
select select "2025-8"
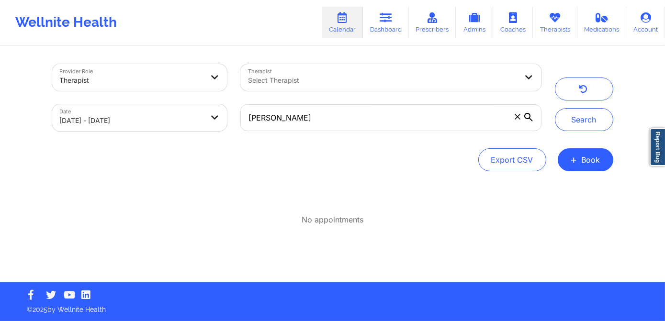
select select "2025-9"
select select "2025-8"
select select "2025-9"
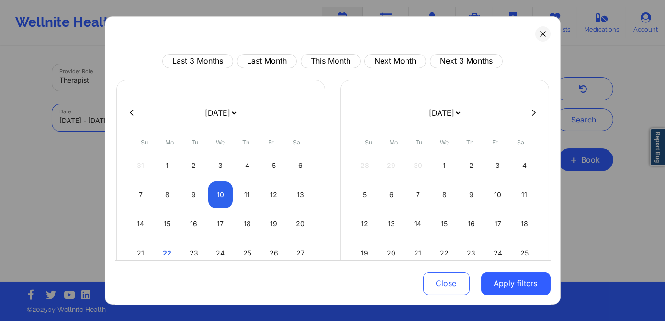
drag, startPoint x: 146, startPoint y: 122, endPoint x: 73, endPoint y: 122, distance: 73.2
click at [78, 121] on body "Wellnite Health Calendar Dashboard Prescribers Admins Coaches Therapists Medica…" at bounding box center [332, 160] width 665 height 321
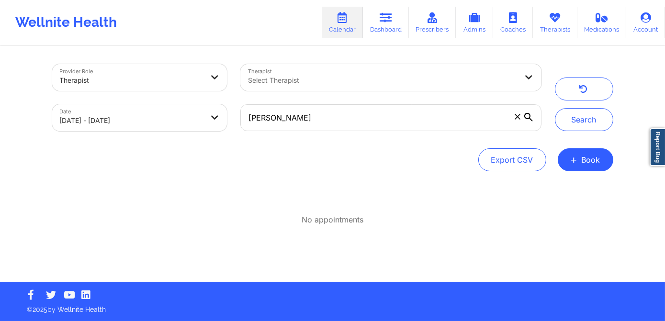
drag, startPoint x: 375, startPoint y: 133, endPoint x: 255, endPoint y: 120, distance: 121.3
click at [244, 122] on div "Jamie N Sanders" at bounding box center [390, 118] width 314 height 40
click at [339, 122] on input "Jamie N Sanders" at bounding box center [390, 117] width 300 height 27
drag, startPoint x: 339, startPoint y: 122, endPoint x: 241, endPoint y: 121, distance: 98.1
click at [241, 121] on input "Jamie N Sanders" at bounding box center [390, 117] width 300 height 27
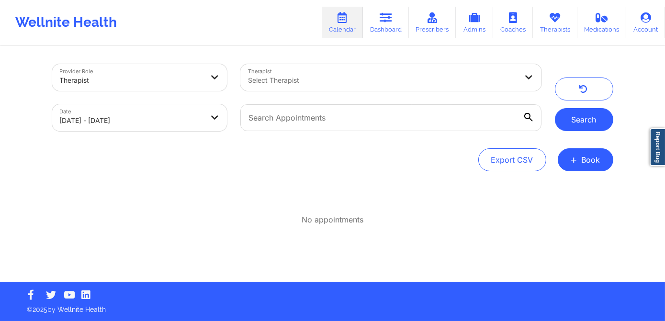
click at [566, 126] on button "Search" at bounding box center [584, 119] width 58 height 23
click at [580, 119] on button "Search" at bounding box center [584, 119] width 58 height 23
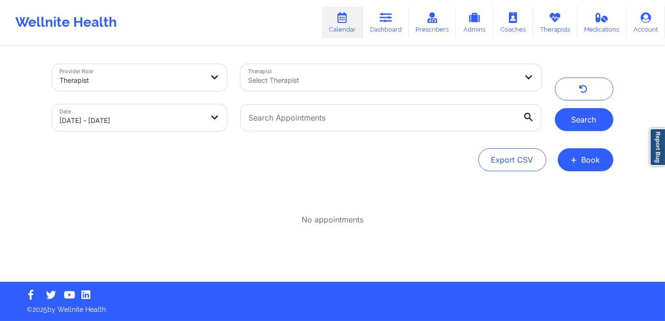
click at [580, 119] on button "Search" at bounding box center [584, 119] width 58 height 23
click at [376, 75] on div at bounding box center [382, 80] width 269 height 11
click at [198, 148] on div "Export CSV + Book" at bounding box center [332, 159] width 561 height 23
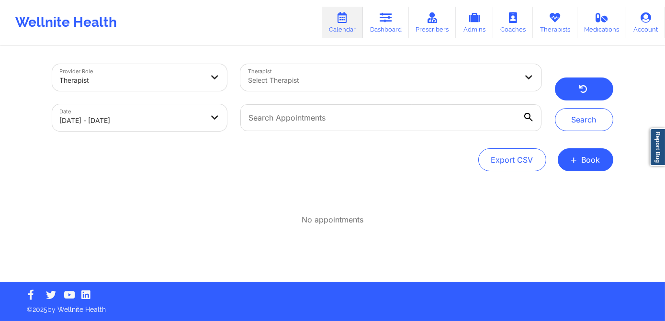
click at [566, 98] on button "button" at bounding box center [584, 89] width 58 height 23
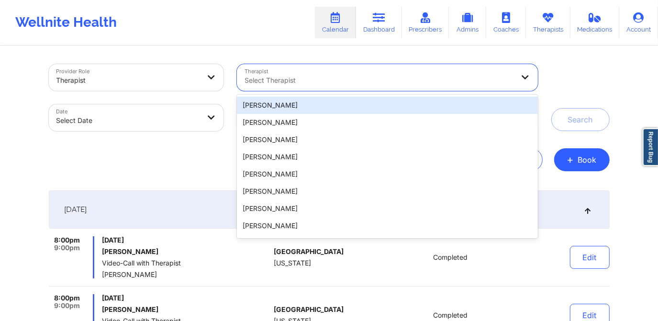
click at [357, 71] on div "Select Therapist" at bounding box center [376, 77] width 278 height 27
click at [153, 144] on div "Provider Role Therapist Therapist 100 results available. Use Up and Down to cho…" at bounding box center [329, 117] width 561 height 107
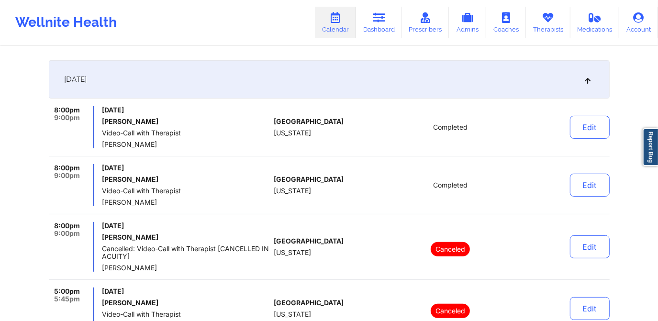
scroll to position [0, 0]
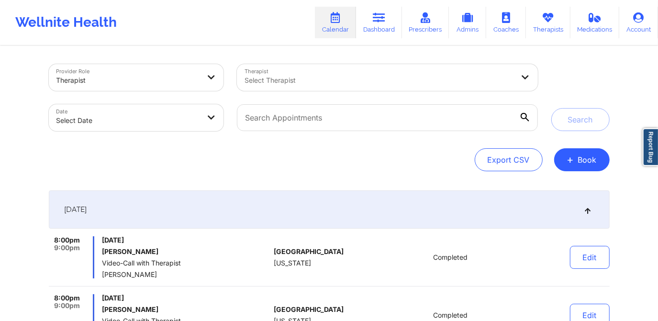
click at [323, 81] on div at bounding box center [378, 80] width 269 height 11
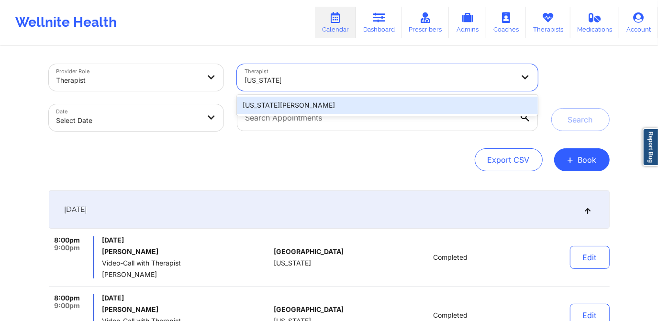
type input "[US_STATE][PERSON_NAME]"
click at [331, 101] on div "[US_STATE][PERSON_NAME]" at bounding box center [387, 105] width 300 height 17
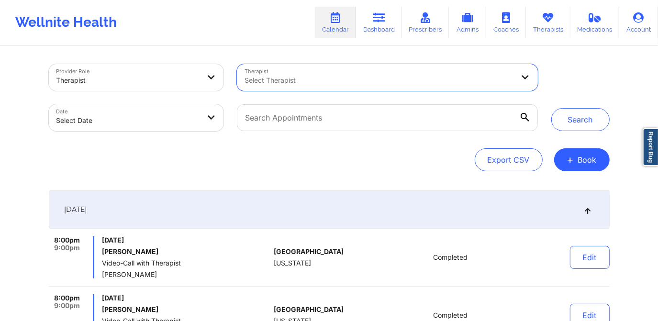
click at [299, 78] on div at bounding box center [378, 80] width 269 height 11
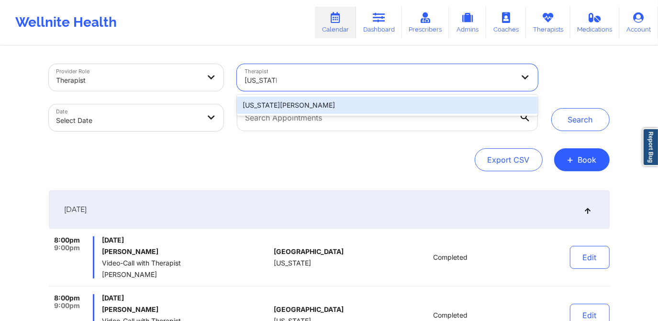
type input "[US_STATE][PERSON_NAME]"
click at [302, 105] on div "[US_STATE][PERSON_NAME]" at bounding box center [387, 105] width 300 height 17
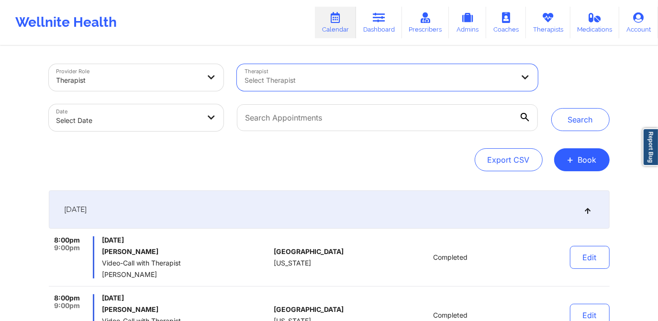
click at [307, 86] on div "Select Therapist" at bounding box center [376, 77] width 278 height 27
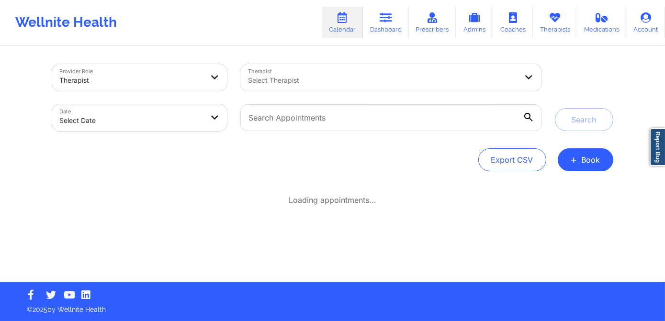
click at [369, 81] on div at bounding box center [382, 80] width 269 height 11
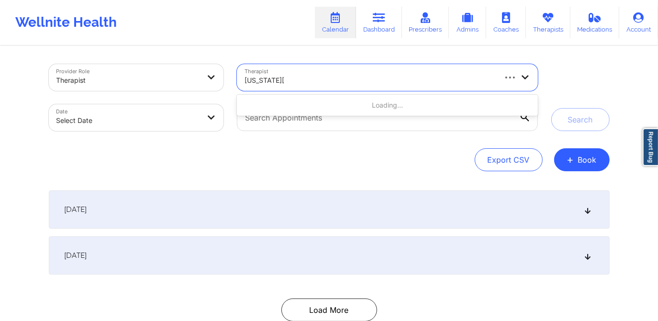
type input "[US_STATE][PERSON_NAME]"
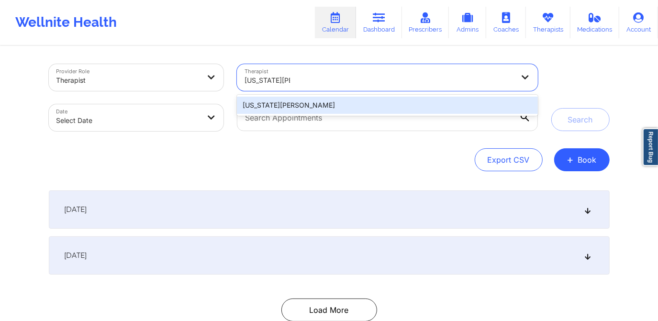
click at [371, 105] on div "[US_STATE][PERSON_NAME]" at bounding box center [387, 105] width 300 height 17
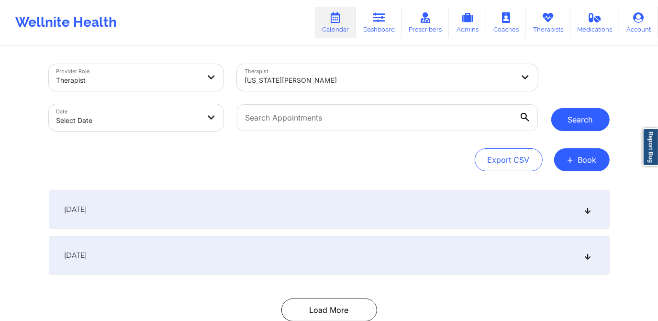
click at [577, 124] on button "Search" at bounding box center [580, 119] width 58 height 23
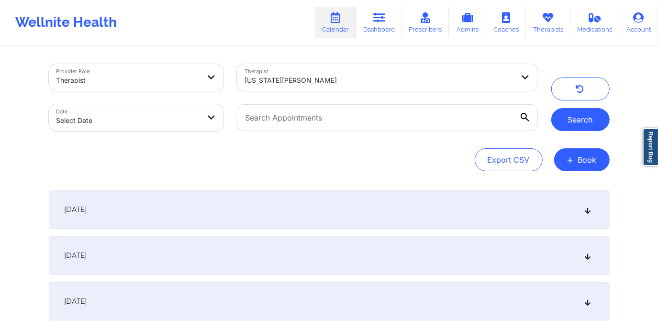
click at [572, 123] on button "Search" at bounding box center [580, 119] width 58 height 23
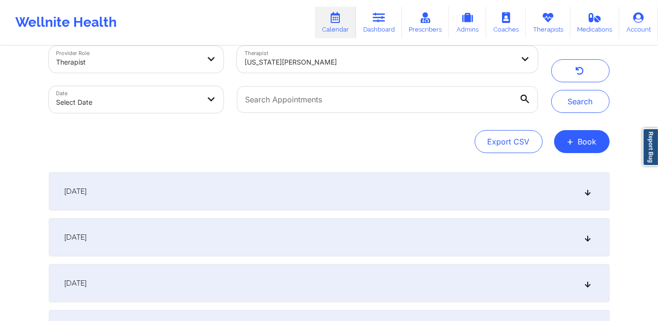
scroll to position [43, 0]
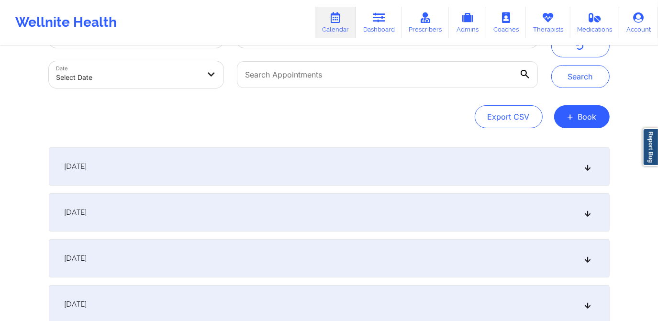
click at [587, 169] on icon at bounding box center [588, 166] width 8 height 7
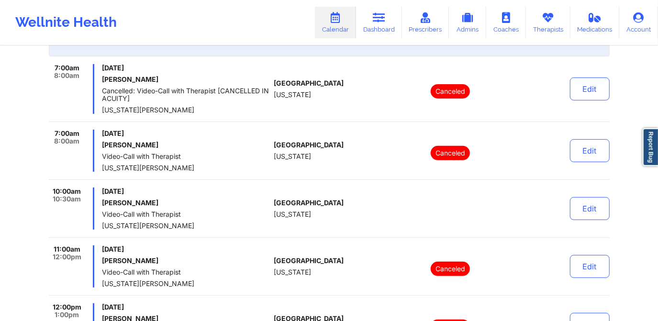
scroll to position [174, 0]
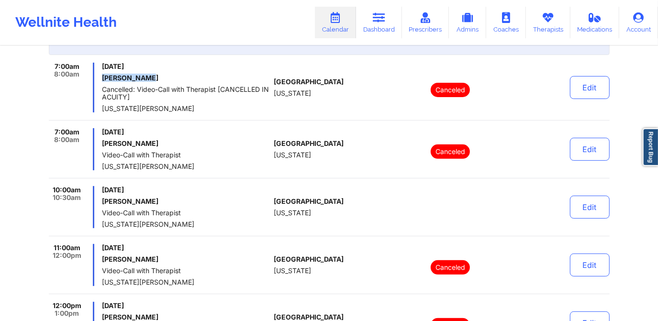
drag, startPoint x: 149, startPoint y: 76, endPoint x: 100, endPoint y: 75, distance: 49.3
click at [100, 75] on div "7:00am 8:00am [DATE] [PERSON_NAME] Cancelled: Video-Call with Therapist [CANCEL…" at bounding box center [160, 88] width 222 height 50
copy h6 "[PERSON_NAME]"
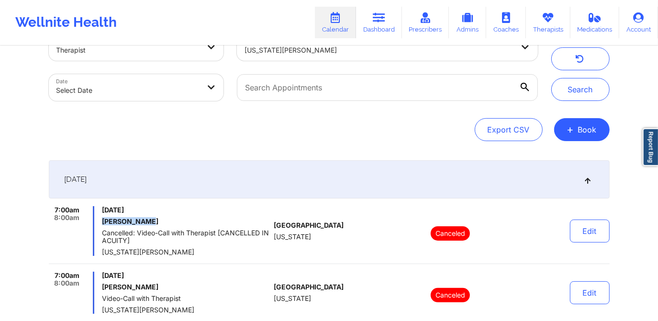
scroll to position [0, 0]
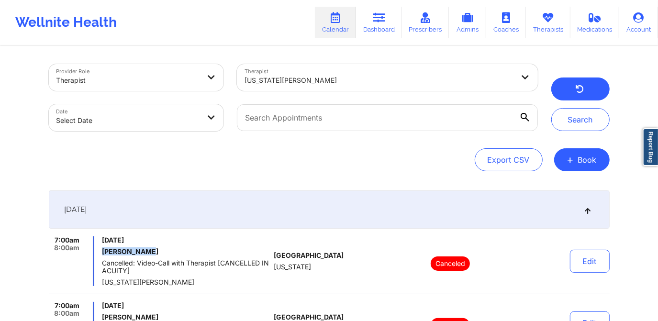
click at [571, 88] on button "button" at bounding box center [580, 89] width 58 height 23
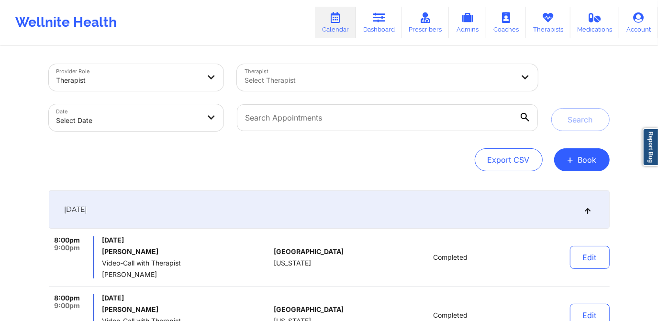
select select "2025-8"
select select "2025-9"
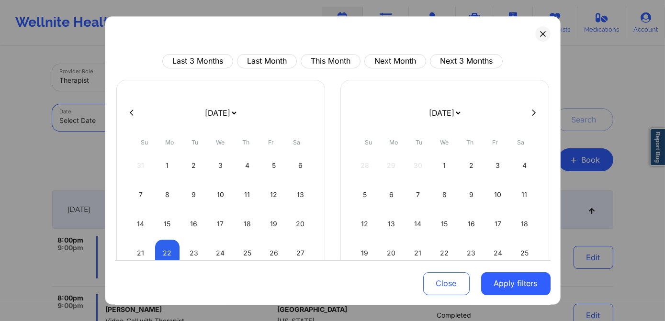
click at [102, 116] on body "Wellnite Health Calendar Dashboard Prescribers Admins Coaches Therapists Medica…" at bounding box center [332, 160] width 665 height 321
click at [166, 252] on div "22" at bounding box center [167, 253] width 24 height 27
select select "2025-8"
select select "2025-9"
select select "2025-8"
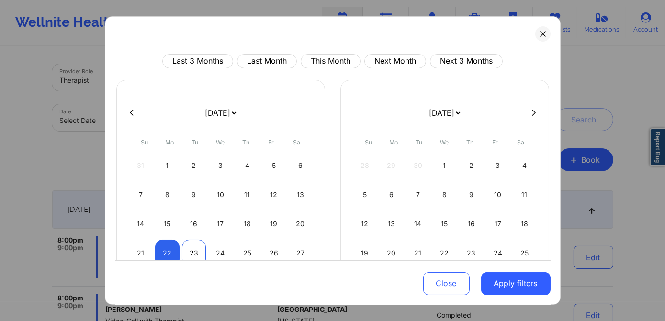
select select "2025-9"
select select "2025-8"
select select "2025-9"
select select "2025-8"
select select "2025-9"
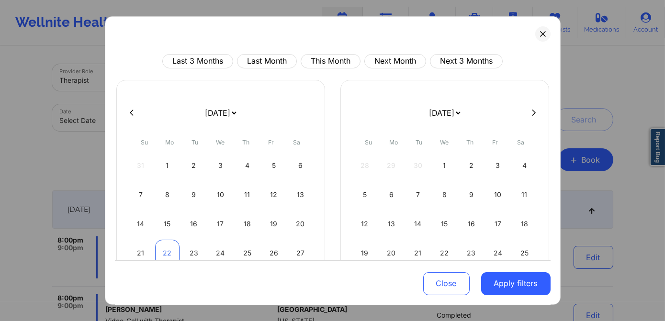
select select "2025-8"
select select "2025-9"
click at [162, 252] on div "22" at bounding box center [167, 253] width 24 height 27
select select "2025-8"
select select "2025-9"
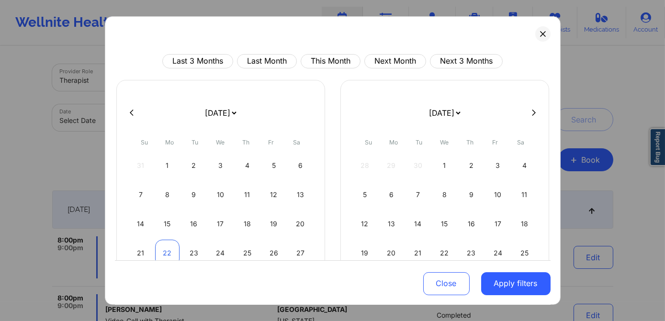
click at [171, 251] on div "22" at bounding box center [167, 253] width 24 height 27
select select "2025-8"
select select "2025-9"
select select "2025-8"
select select "2025-9"
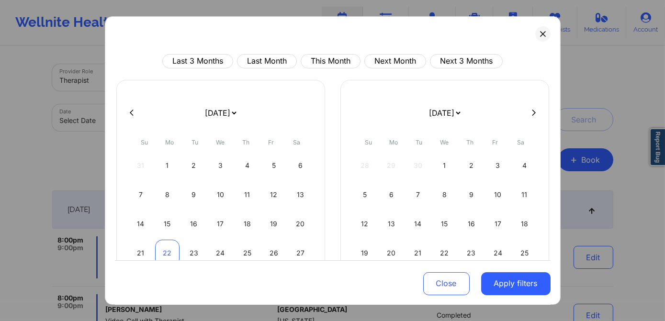
click at [165, 255] on div "22" at bounding box center [167, 253] width 24 height 27
select select "2025-8"
select select "2025-9"
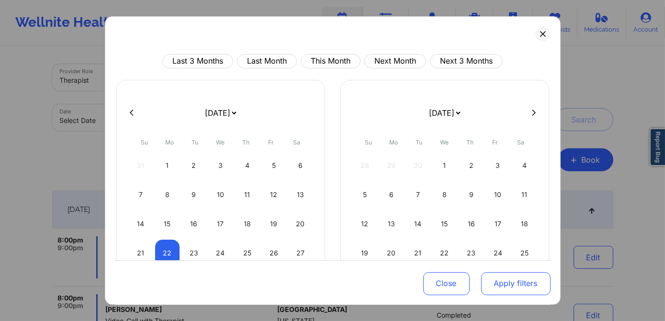
click at [482, 282] on button "Apply filters" at bounding box center [515, 283] width 69 height 23
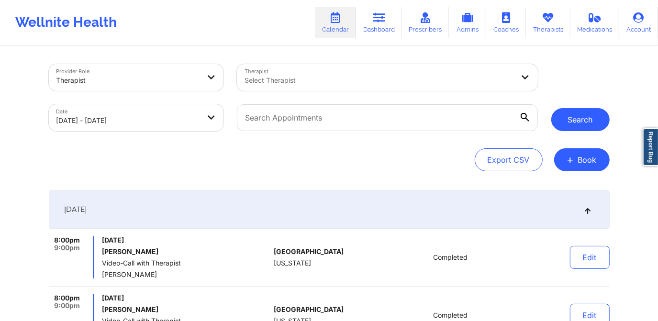
click at [583, 122] on button "Search" at bounding box center [580, 119] width 58 height 23
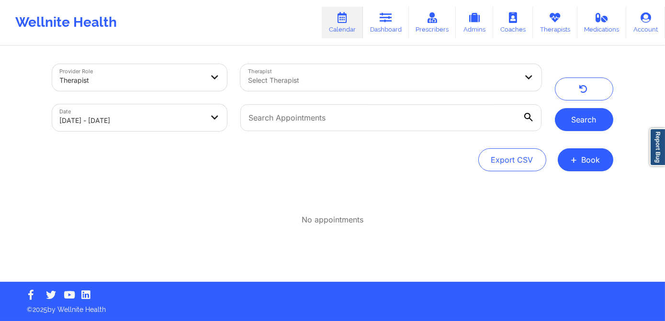
click at [565, 123] on button "Search" at bounding box center [584, 119] width 58 height 23
click at [565, 122] on button "Search" at bounding box center [584, 119] width 58 height 23
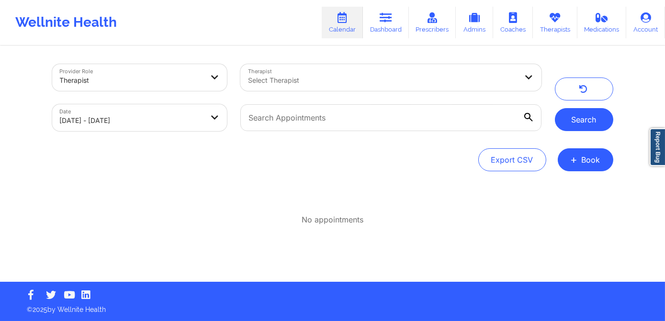
click at [565, 122] on button "Search" at bounding box center [584, 119] width 58 height 23
select select "2025-8"
select select "2025-9"
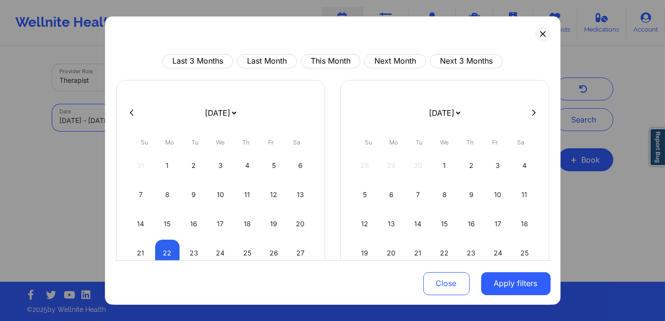
click at [211, 122] on body "Wellnite Health Calendar Dashboard Prescribers Admins Coaches Therapists Medica…" at bounding box center [332, 160] width 665 height 321
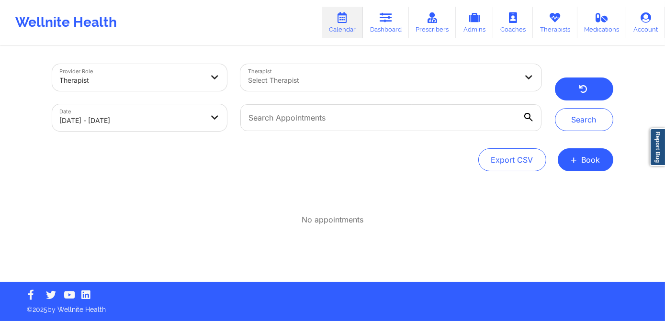
click at [588, 90] on button "button" at bounding box center [584, 89] width 58 height 23
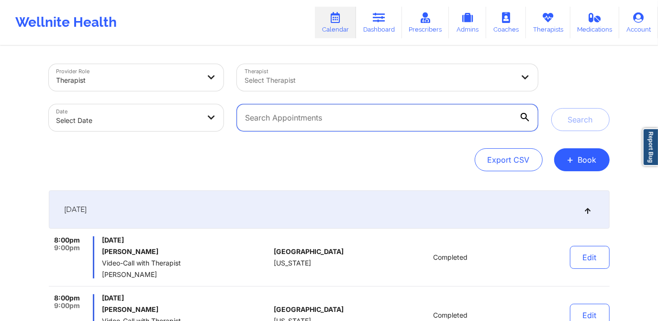
click at [347, 117] on input "text" at bounding box center [387, 117] width 300 height 27
paste input "[PERSON_NAME]"
type input "[PERSON_NAME]"
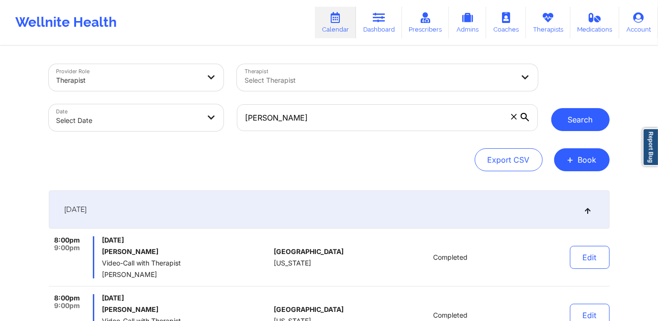
click at [571, 122] on button "Search" at bounding box center [580, 119] width 58 height 23
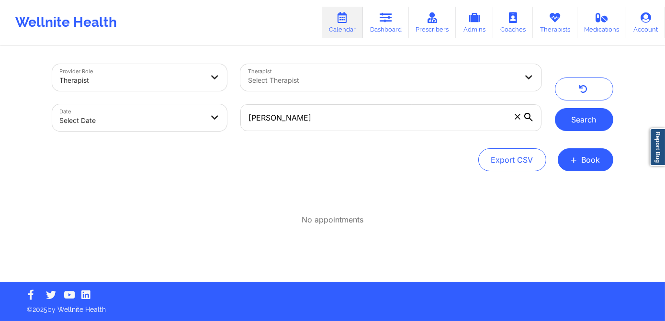
click at [570, 121] on button "Search" at bounding box center [584, 119] width 58 height 23
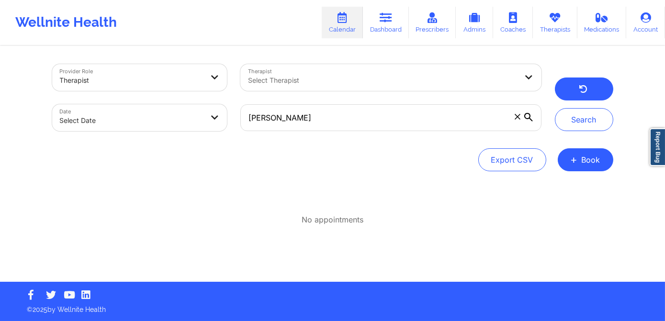
click at [576, 91] on button "button" at bounding box center [584, 89] width 58 height 23
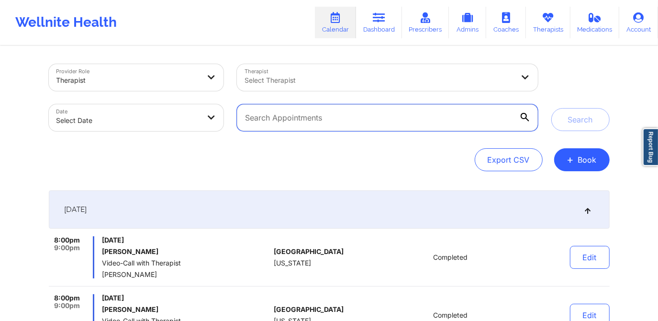
click at [289, 114] on input "text" at bounding box center [387, 117] width 300 height 27
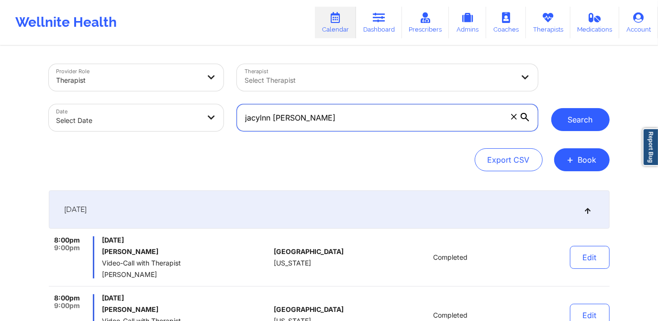
type input "jacylnn [PERSON_NAME]"
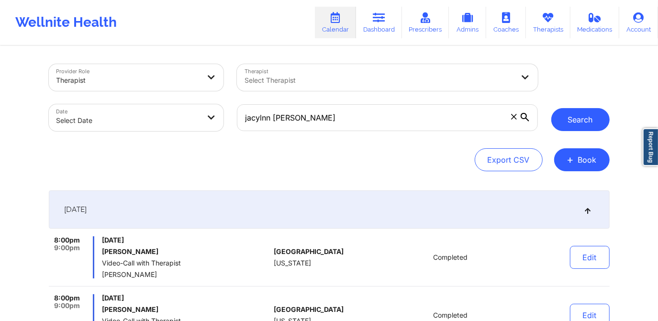
click at [575, 122] on button "Search" at bounding box center [580, 119] width 58 height 23
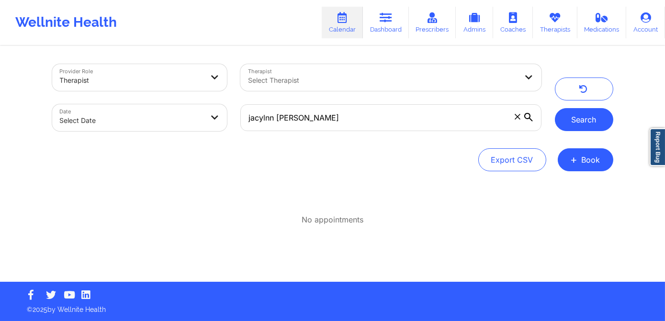
click at [572, 119] on button "Search" at bounding box center [584, 119] width 58 height 23
